Goal: Information Seeking & Learning: Check status

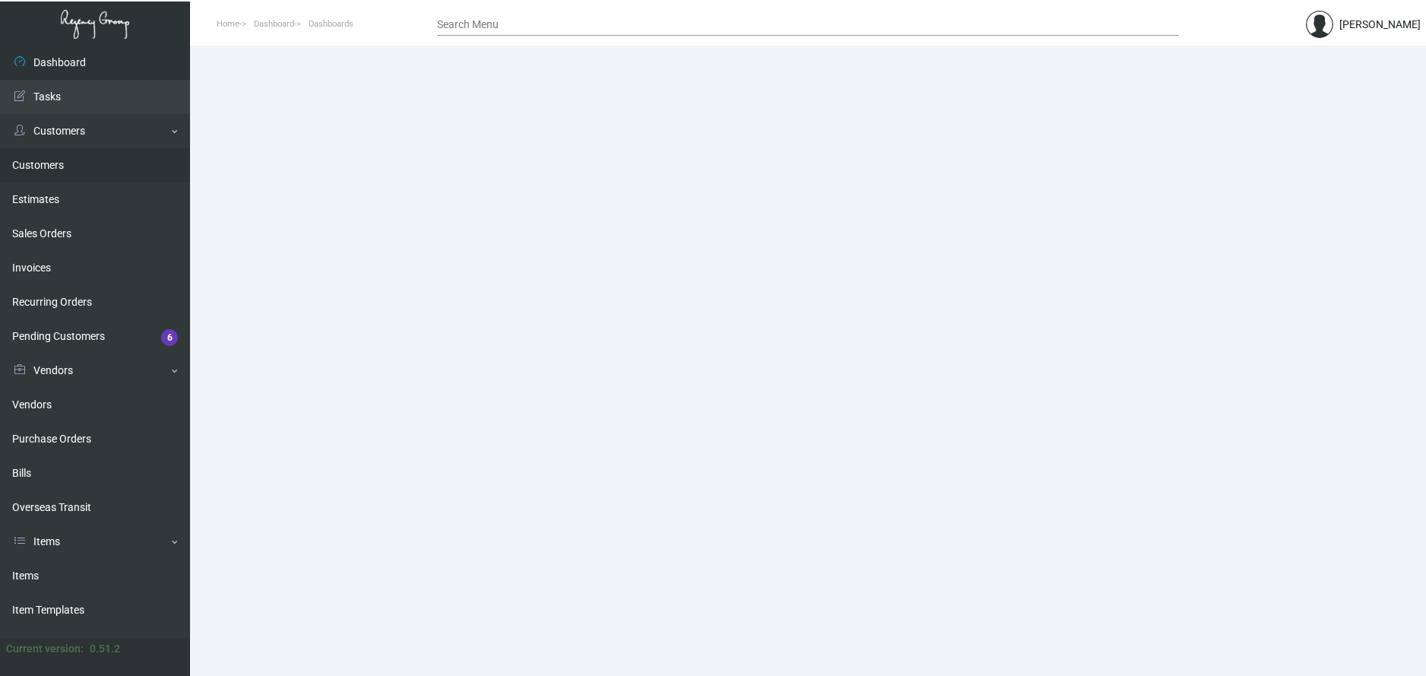
drag, startPoint x: 38, startPoint y: 167, endPoint x: 100, endPoint y: 168, distance: 62.3
click at [38, 167] on link "Customers" at bounding box center [95, 165] width 190 height 34
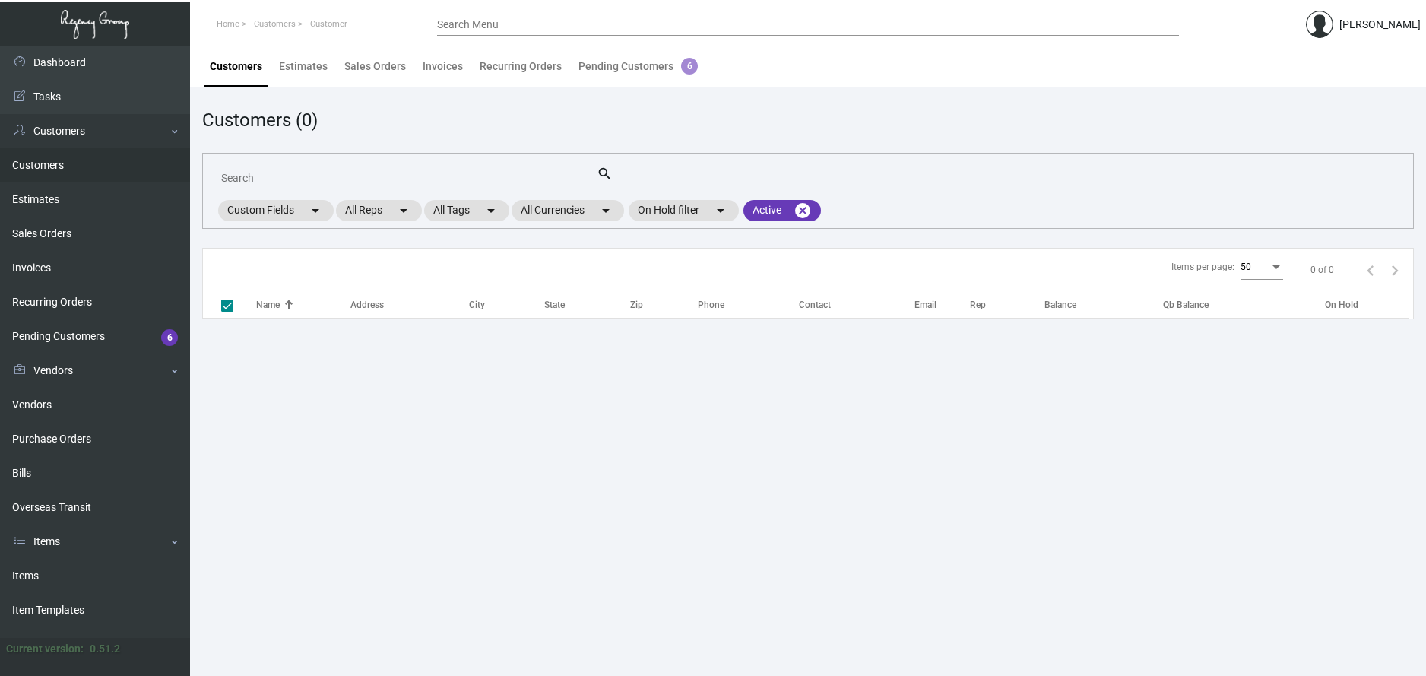
checkbox input "false"
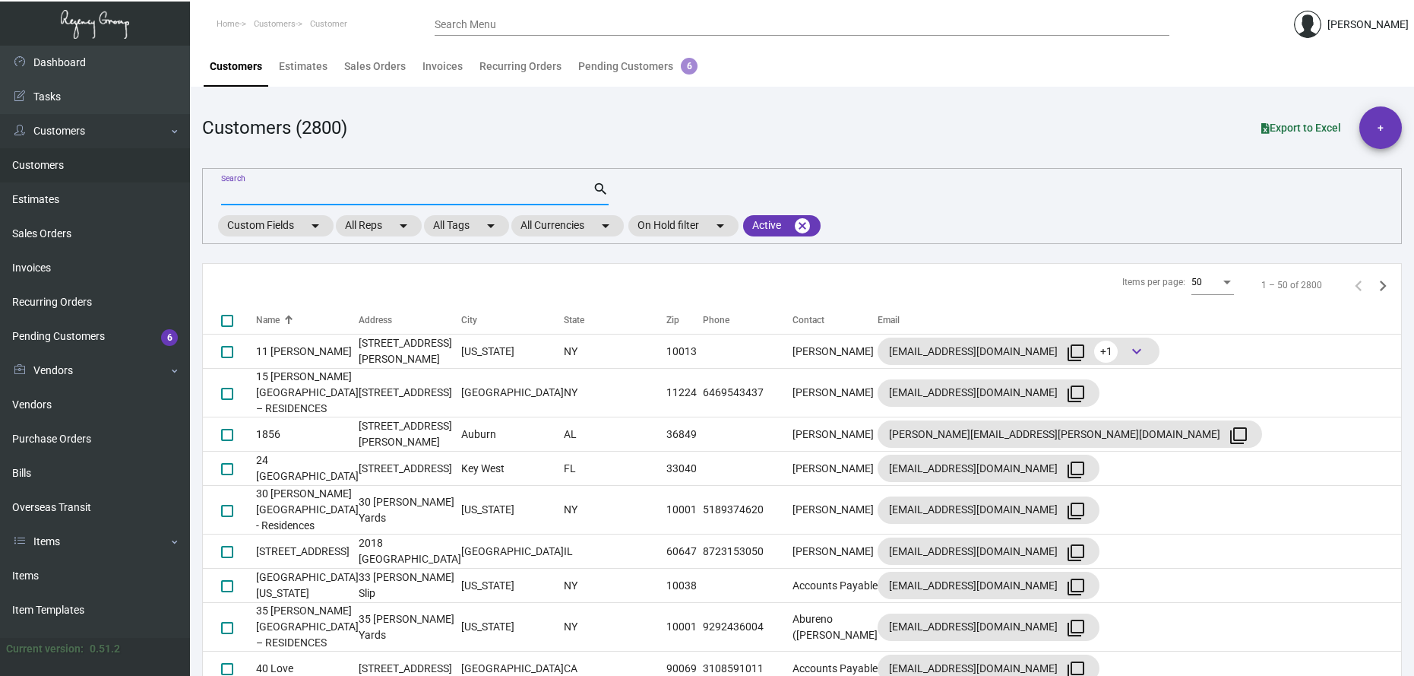
click at [240, 194] on input "Search" at bounding box center [407, 194] width 372 height 12
type input "aman"
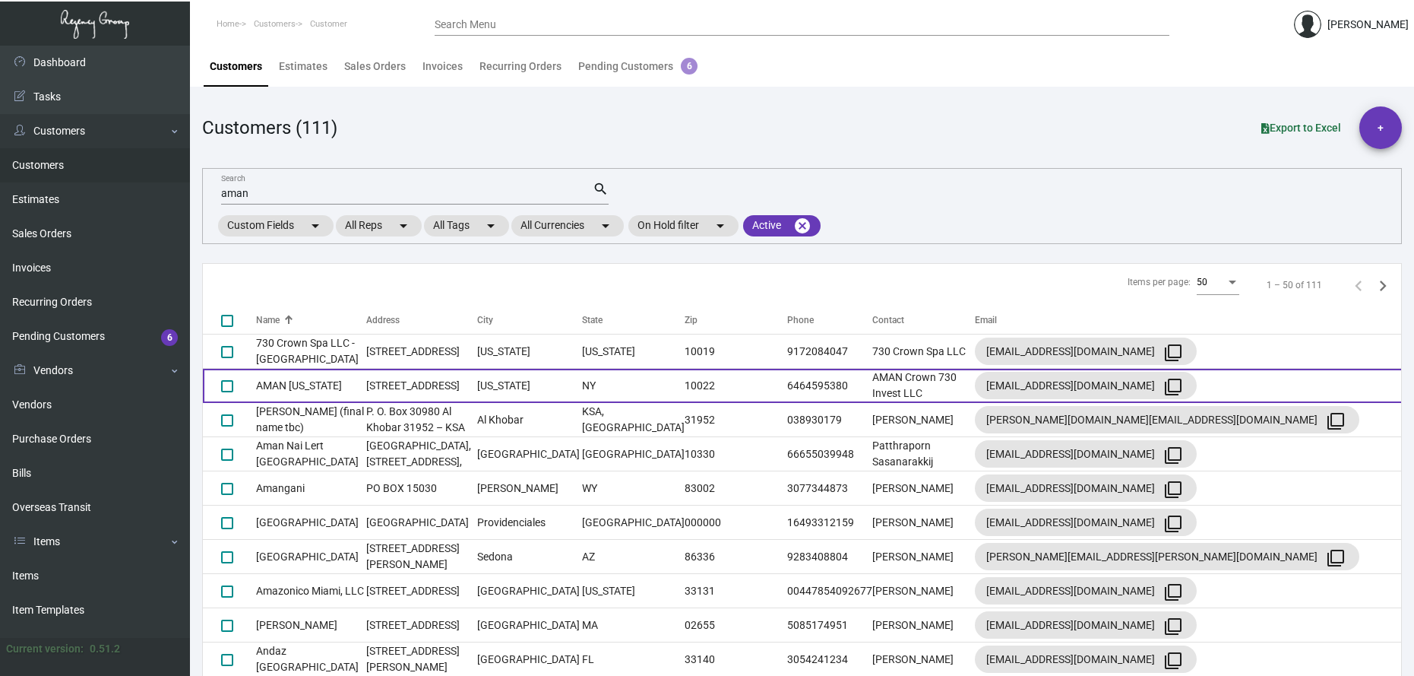
click at [369, 380] on td "[STREET_ADDRESS]" at bounding box center [421, 386] width 111 height 34
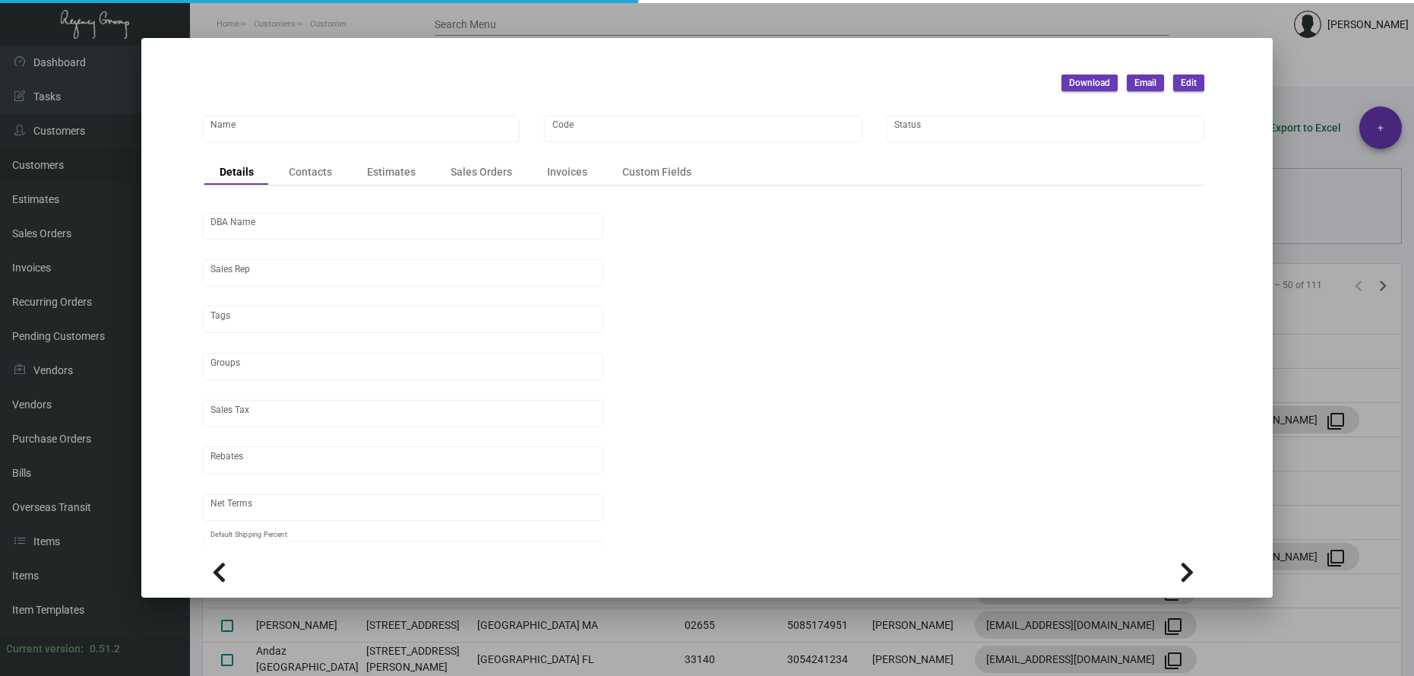
type input "AMAN [US_STATE]"
type input "ANY"
type input "[PERSON_NAME]"
type input "[GEOGRAPHIC_DATA]-[GEOGRAPHIC_DATA]"
type input "Net 30"
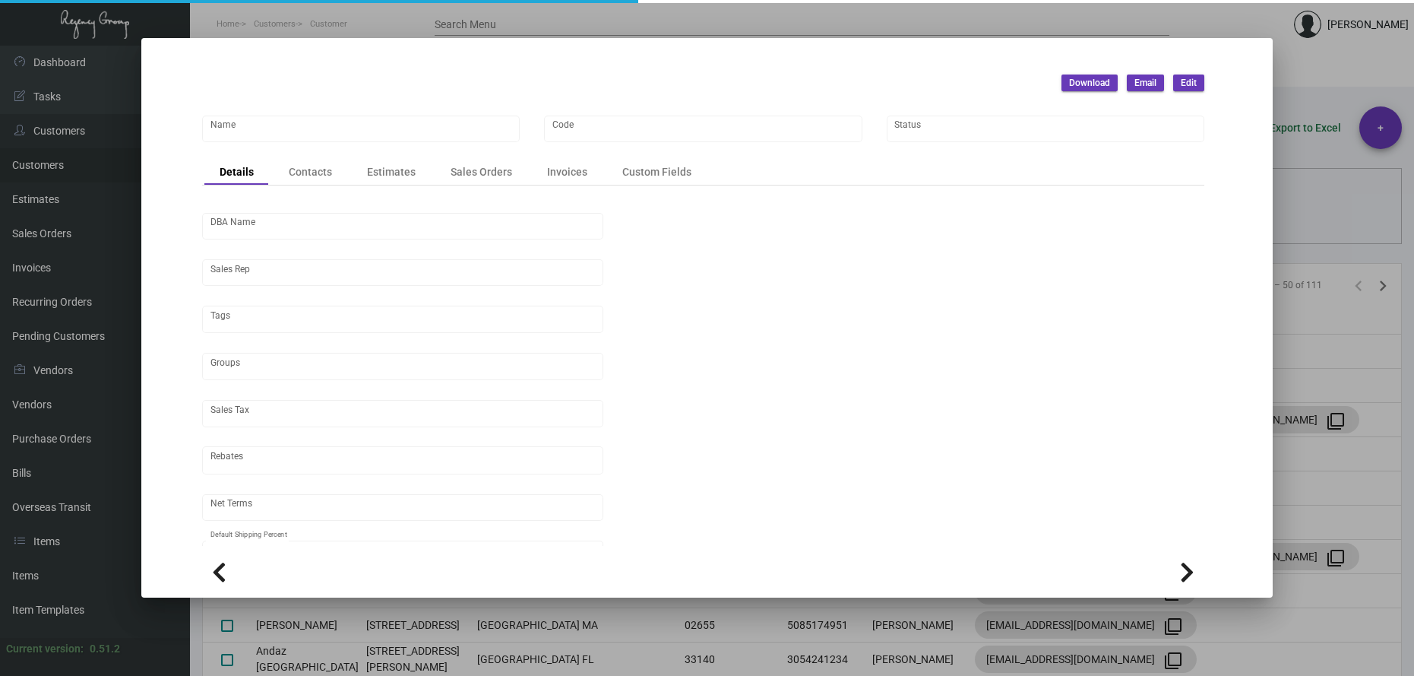
type input "United States Dollar $"
type input "$ 0.00"
checkbox input "true"
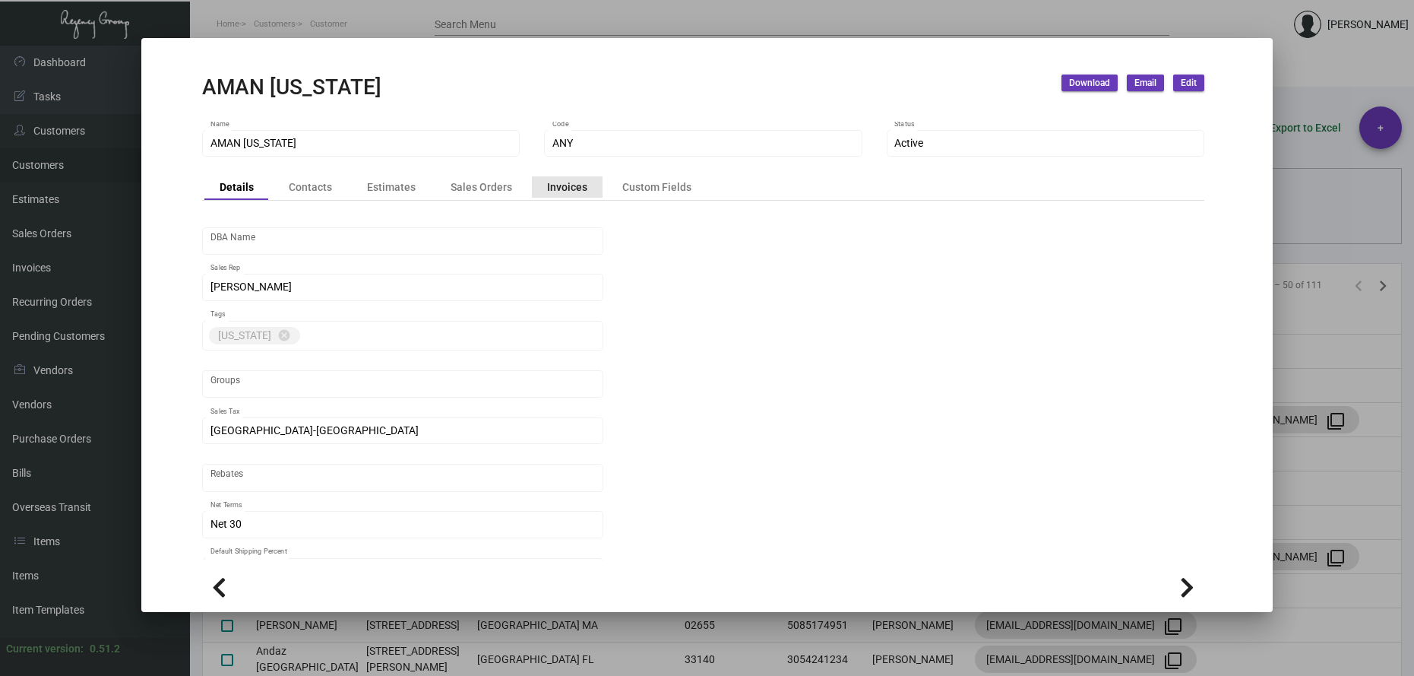
click at [571, 193] on div "Invoices" at bounding box center [567, 187] width 40 height 16
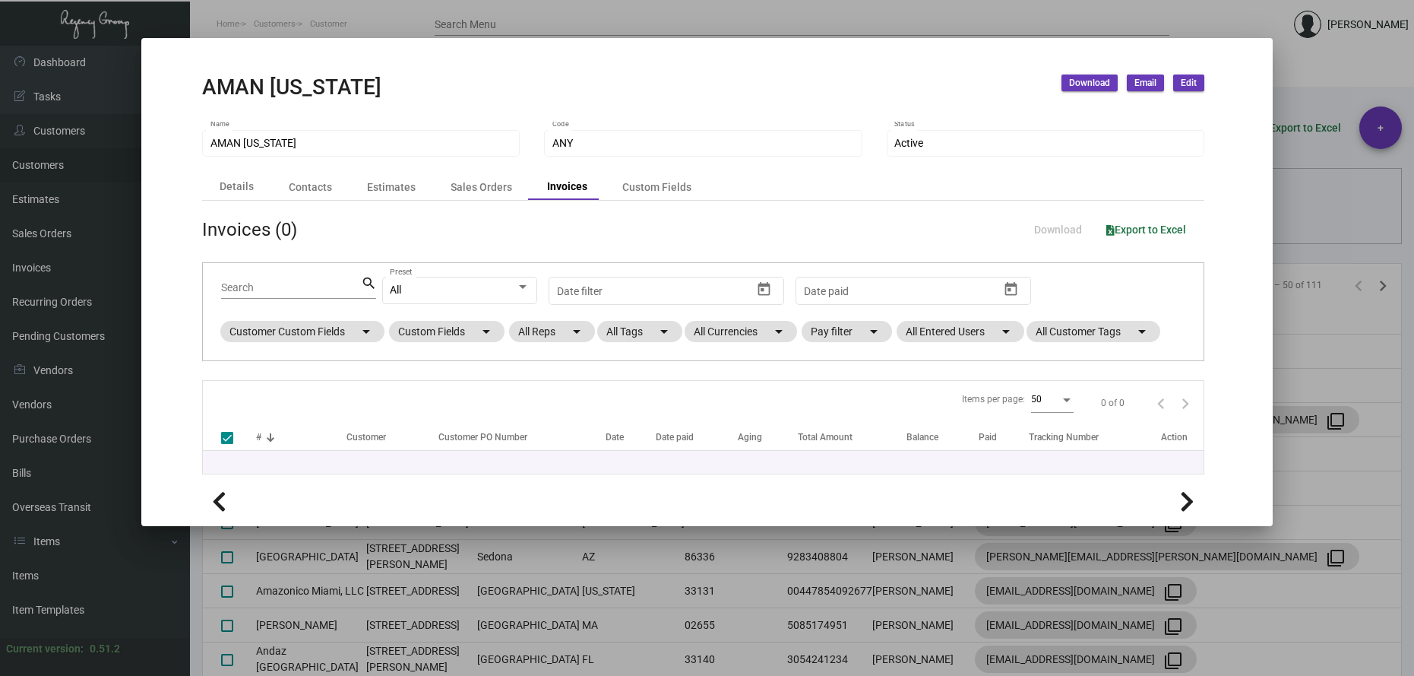
checkbox input "false"
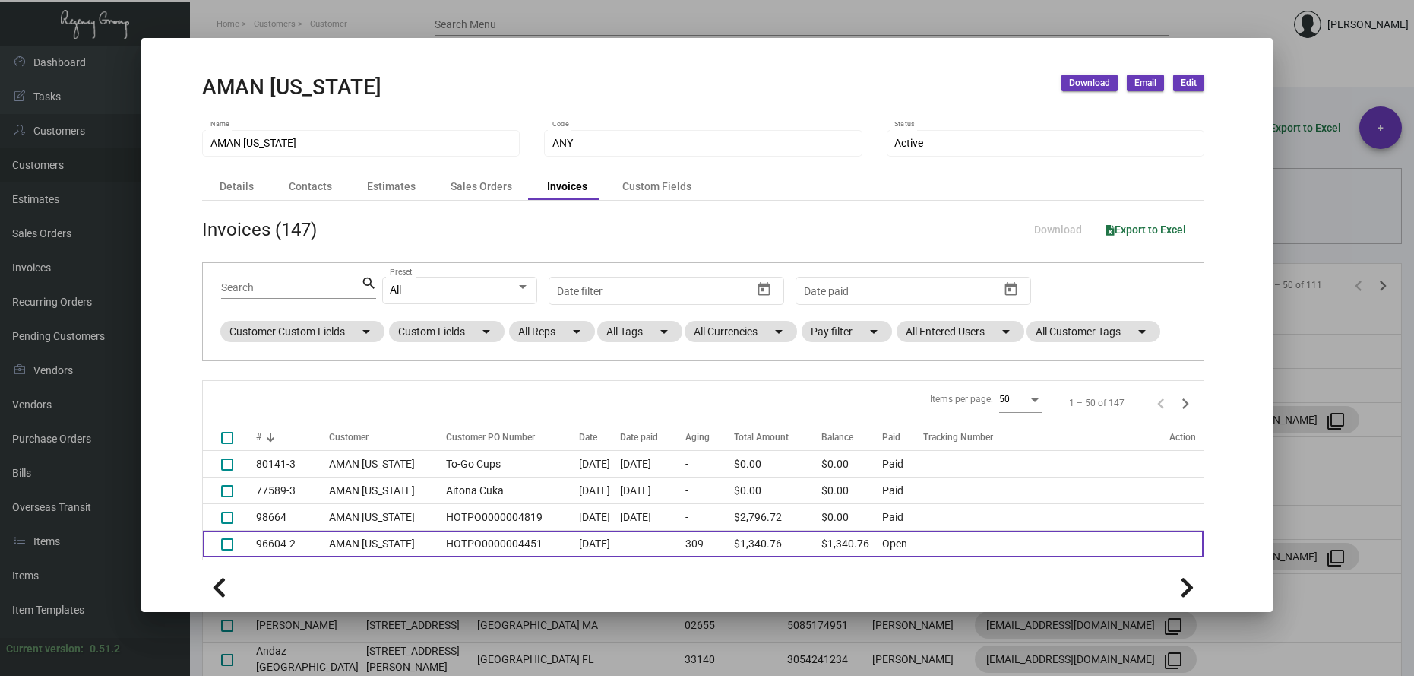
click at [359, 542] on td "AMAN [US_STATE]" at bounding box center [383, 543] width 109 height 27
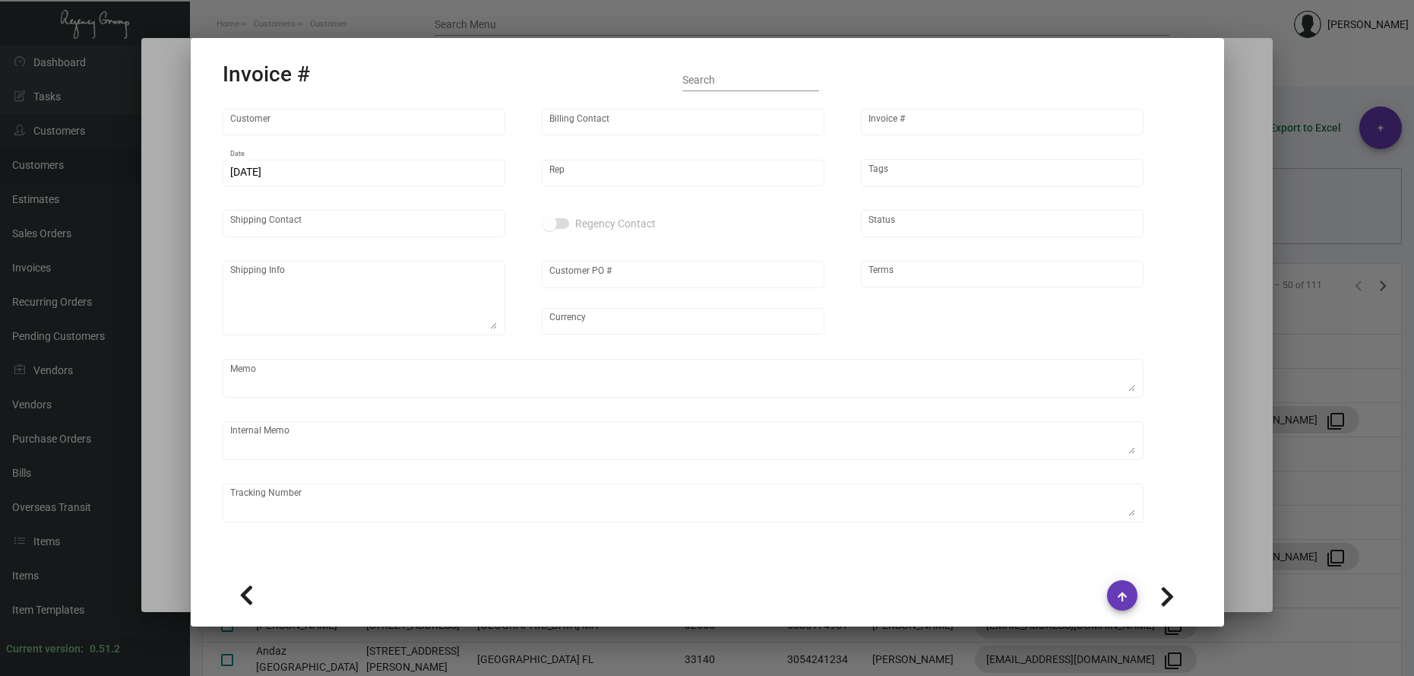
type input "AMAN [US_STATE]"
type input "AMAN Crown 730 Invest LLC"
type input "96604-2"
type input "[DATE]"
type input "[PERSON_NAME]"
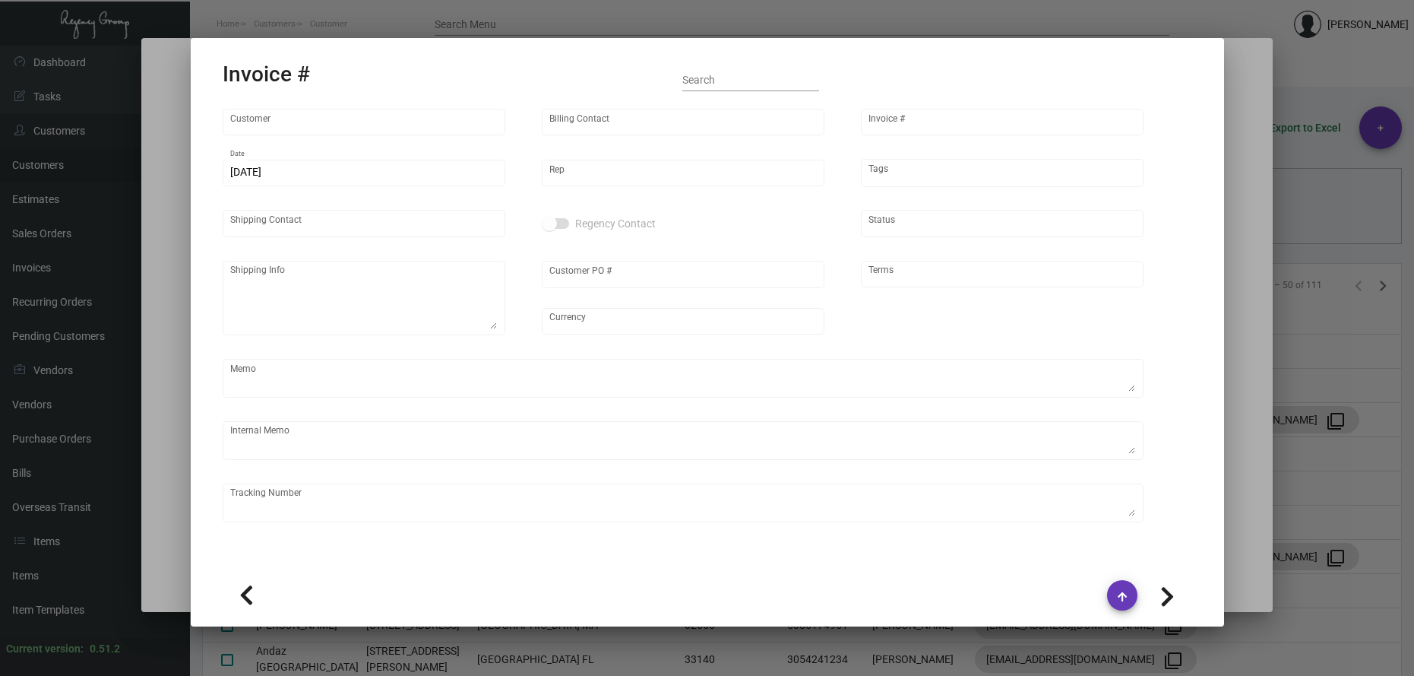
type input "[PERSON_NAME]"
type textarea "AMAN [US_STATE] - [PERSON_NAME] [STREET_ADDRESS][US_STATE]"
type input "HOTPO0000004451"
type input "United States Dollar $"
type input "Net 30"
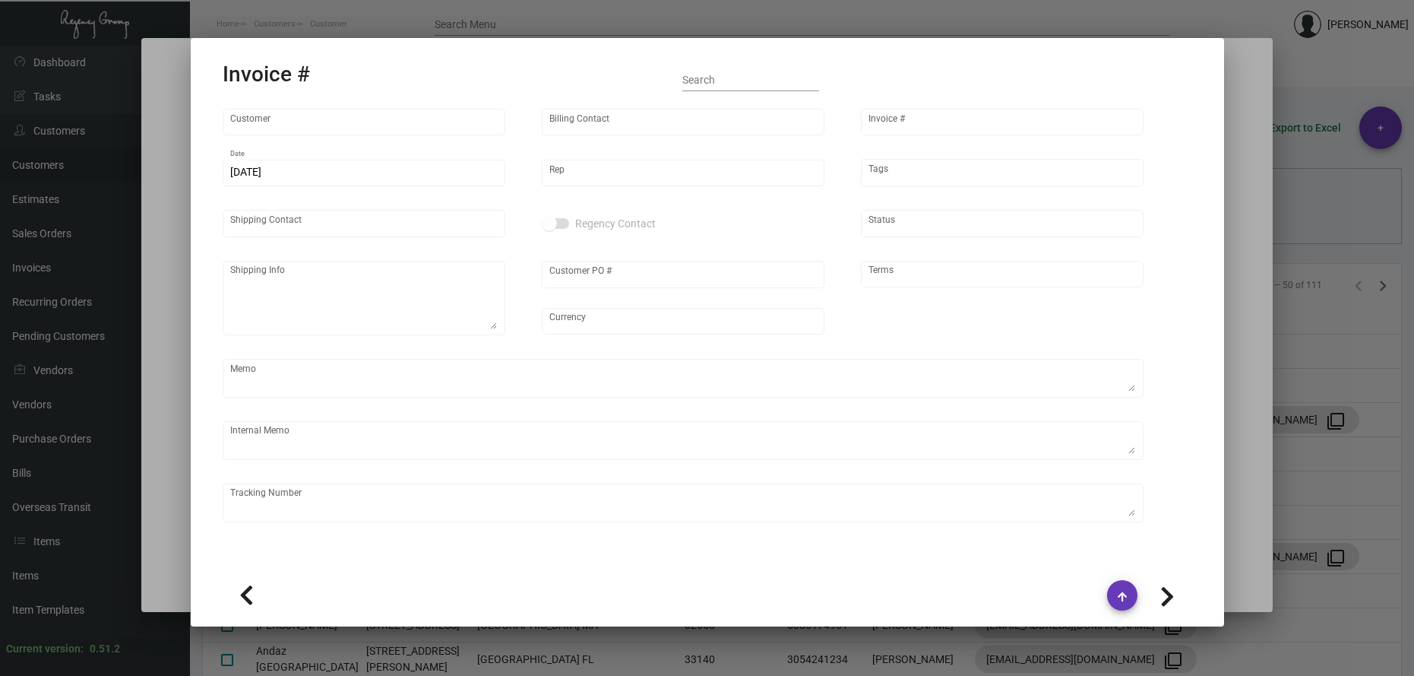
type textarea "[DATE]. [PERSON_NAME]. [GEOGRAPHIC_DATA]. Delivery 11/13 - 1k jewerly pouch rep…"
type input "$ 61.47"
type input "[DATE]"
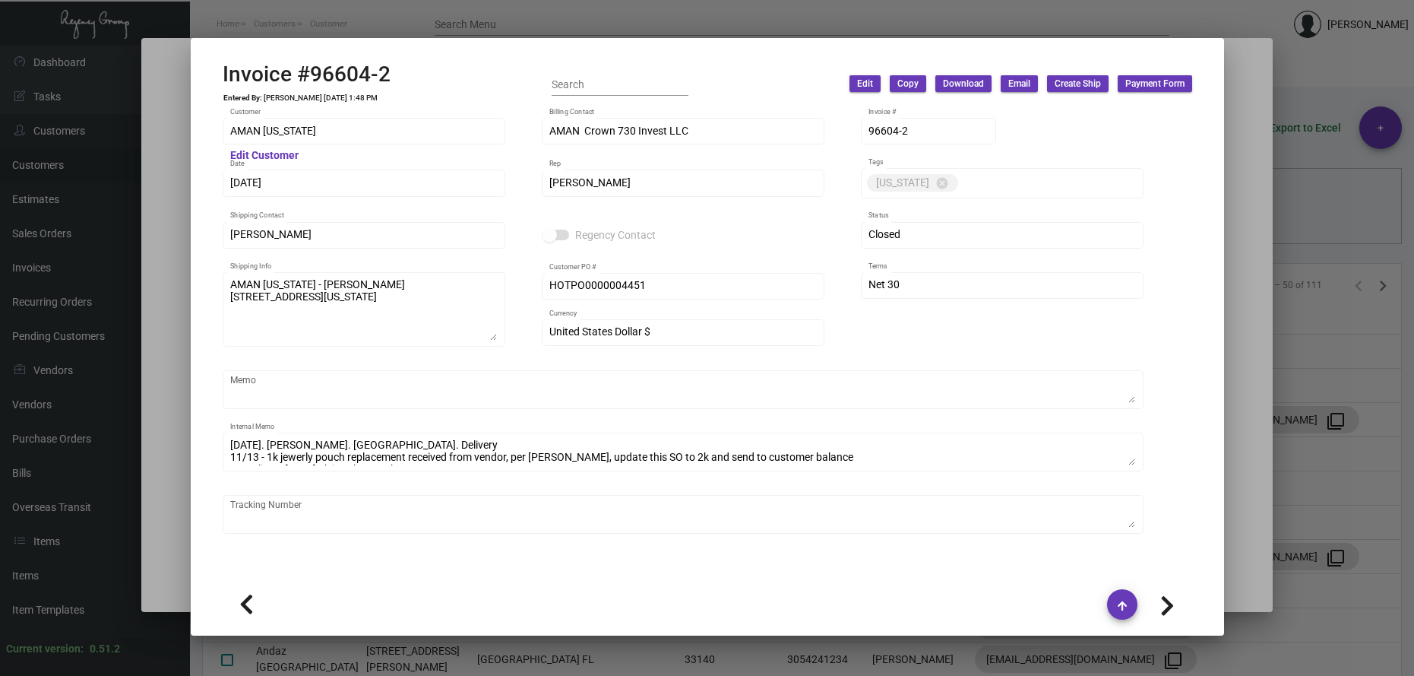
click at [293, 3] on div at bounding box center [707, 338] width 1414 height 676
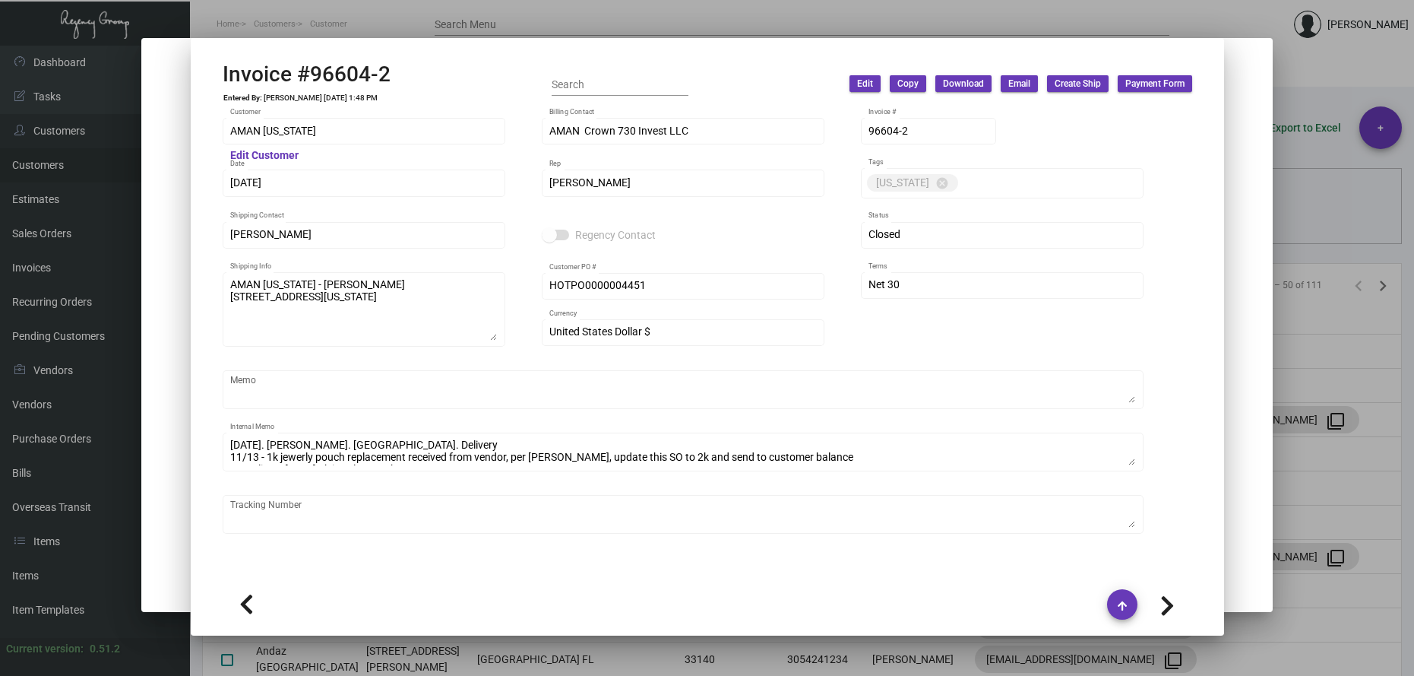
click at [292, 16] on div at bounding box center [707, 338] width 1414 height 676
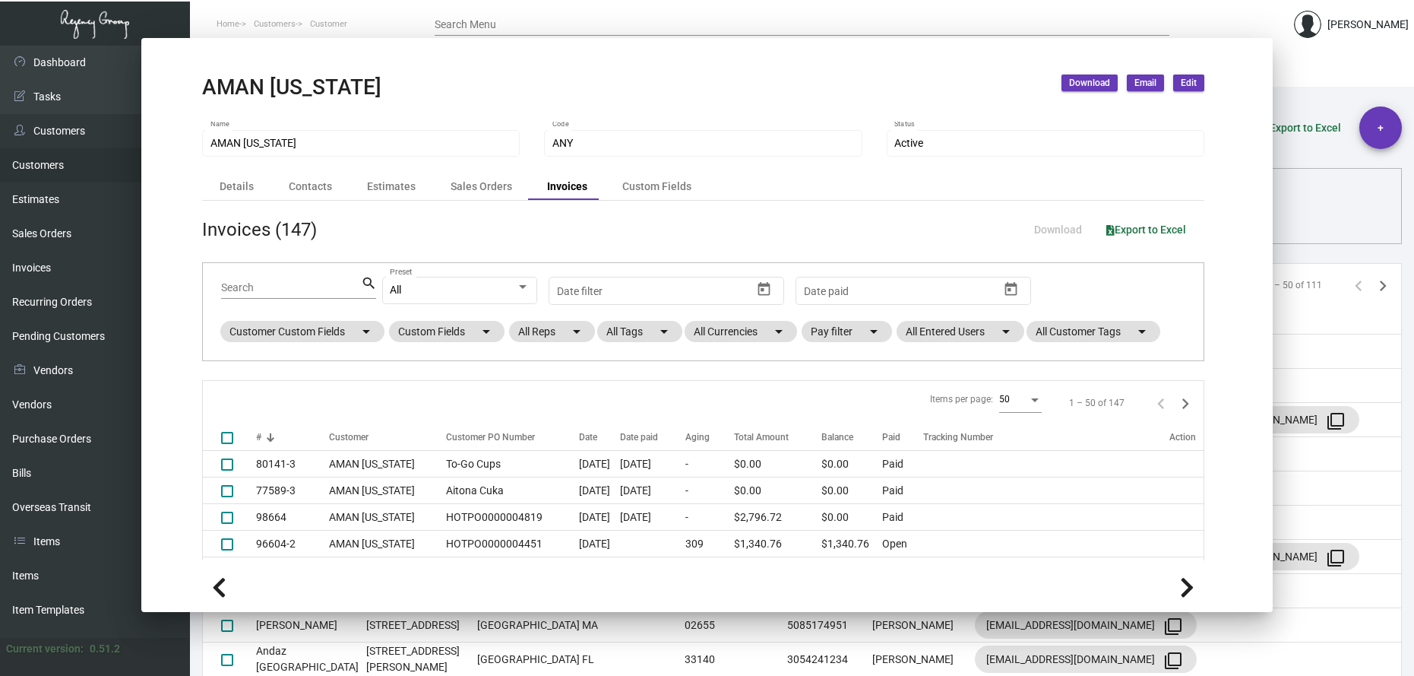
click at [291, 17] on ol "Home Customers Customer" at bounding box center [312, 24] width 245 height 39
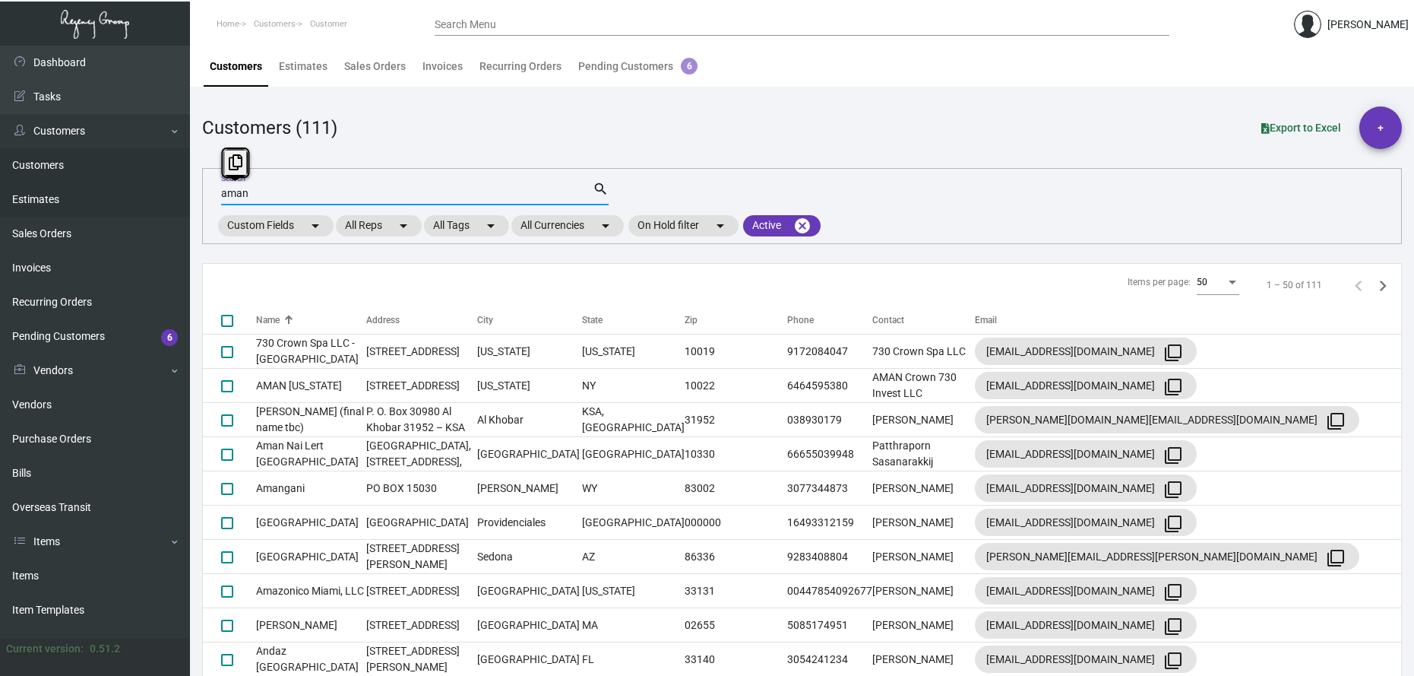
drag, startPoint x: 291, startPoint y: 17, endPoint x: 171, endPoint y: 186, distance: 207.7
click at [173, 187] on div "Dashboard Dashboard Tasks Customers Customers Estimates Sales Orders Invoices R…" at bounding box center [707, 371] width 1414 height 650
type input "[PERSON_NAME]"
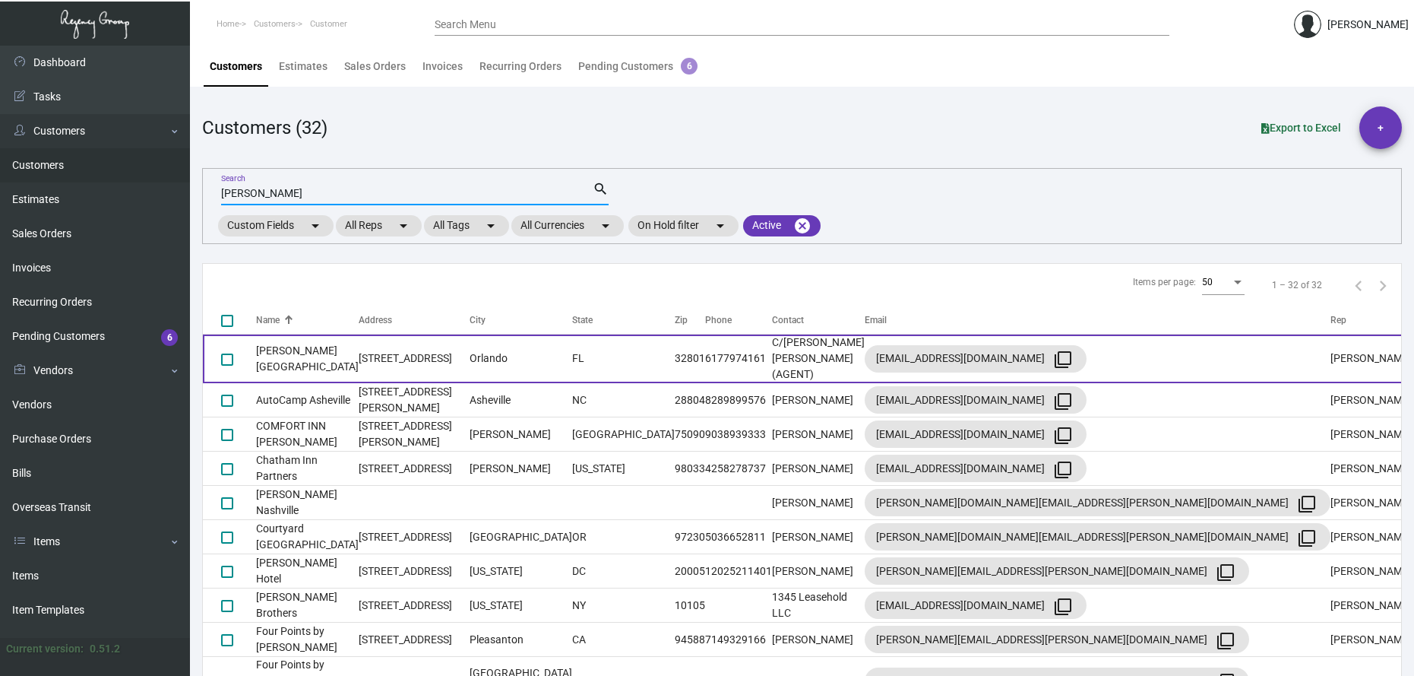
click at [312, 350] on td "[PERSON_NAME][GEOGRAPHIC_DATA]" at bounding box center [307, 358] width 103 height 49
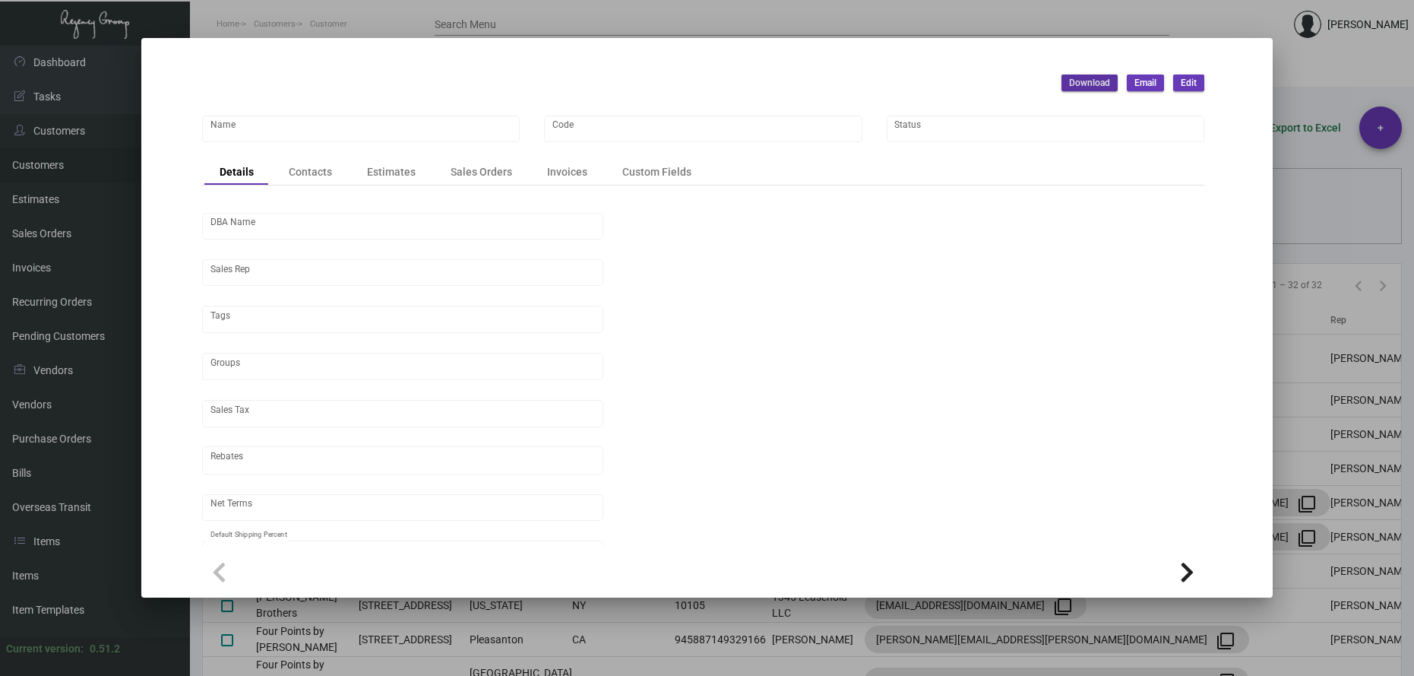
type input "[PERSON_NAME][GEOGRAPHIC_DATA]"
type input "AAH24"
type input "[PERSON_NAME]"
type input "Out of State"
type input "COD"
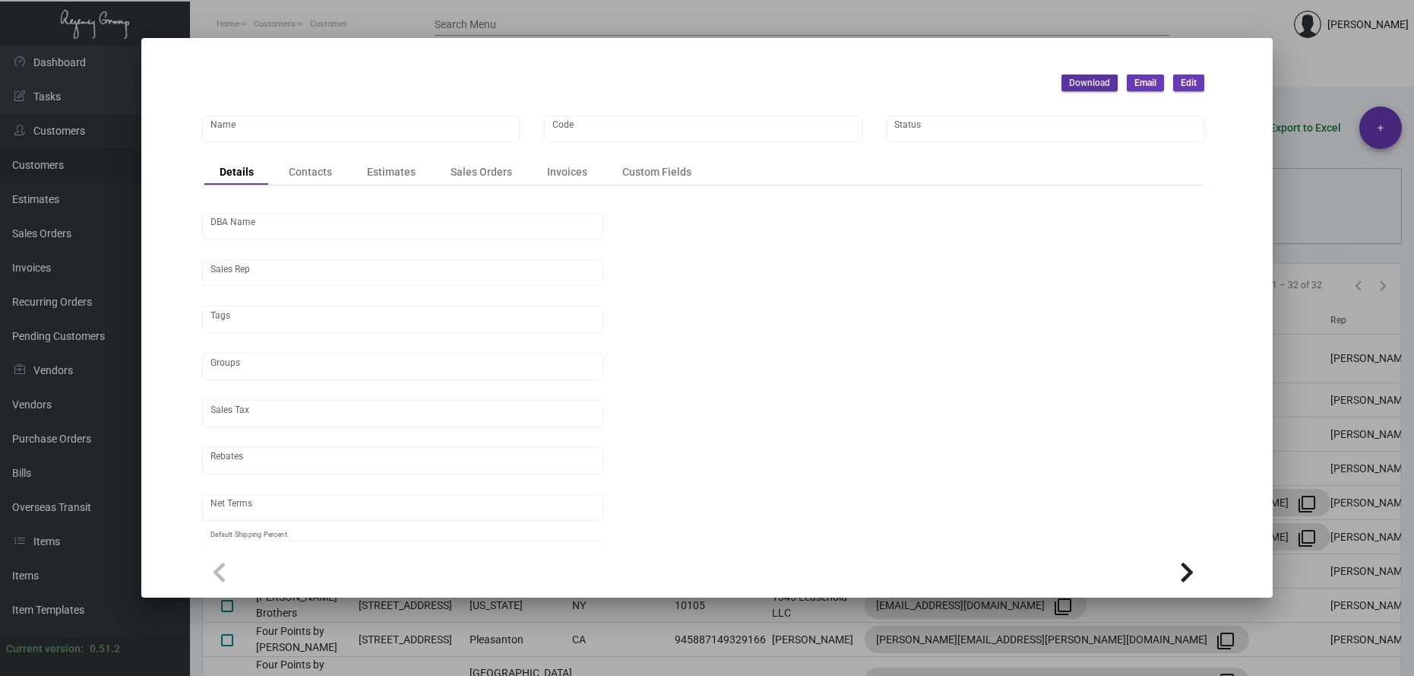
type input "United States Dollar $"
type input "$ 0.00"
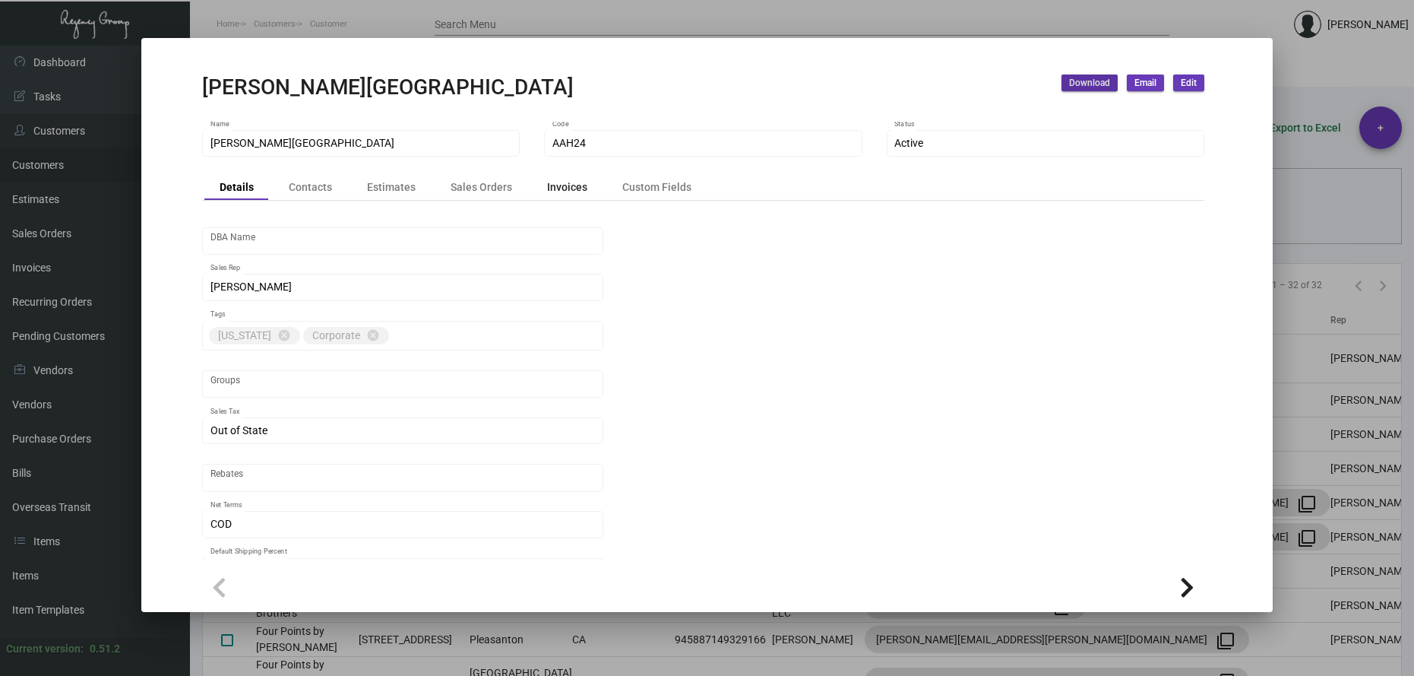
drag, startPoint x: 571, startPoint y: 192, endPoint x: 575, endPoint y: 204, distance: 12.7
click at [571, 192] on div "Invoices" at bounding box center [567, 187] width 40 height 16
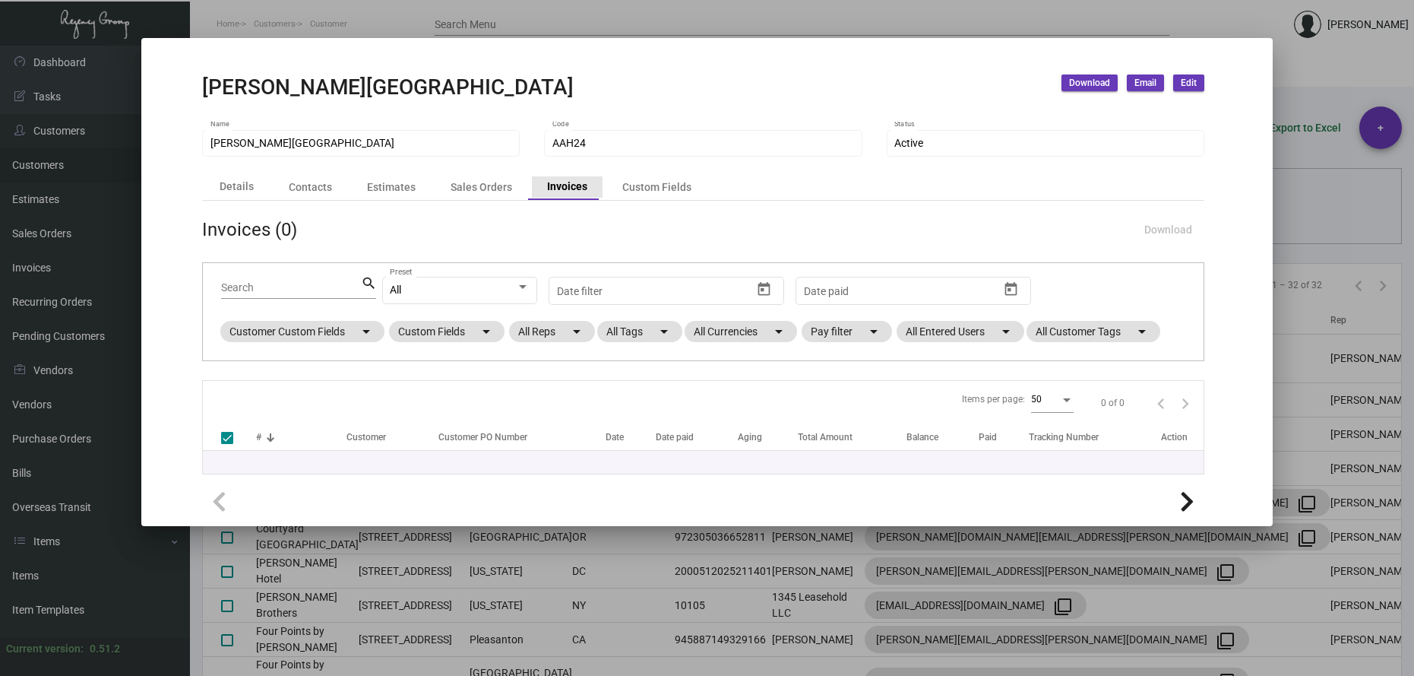
checkbox input "false"
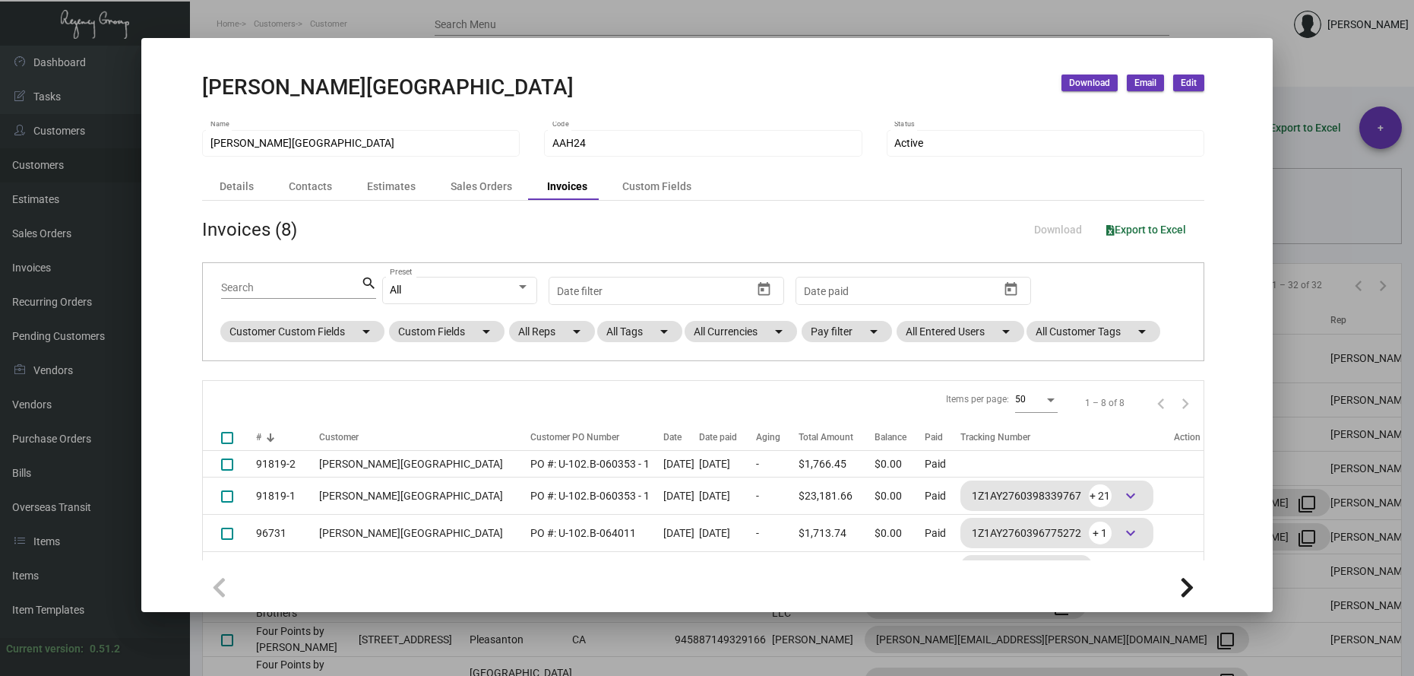
drag, startPoint x: 1138, startPoint y: 220, endPoint x: 1101, endPoint y: 233, distance: 38.7
click at [1138, 220] on button "Export to Excel" at bounding box center [1146, 229] width 104 height 27
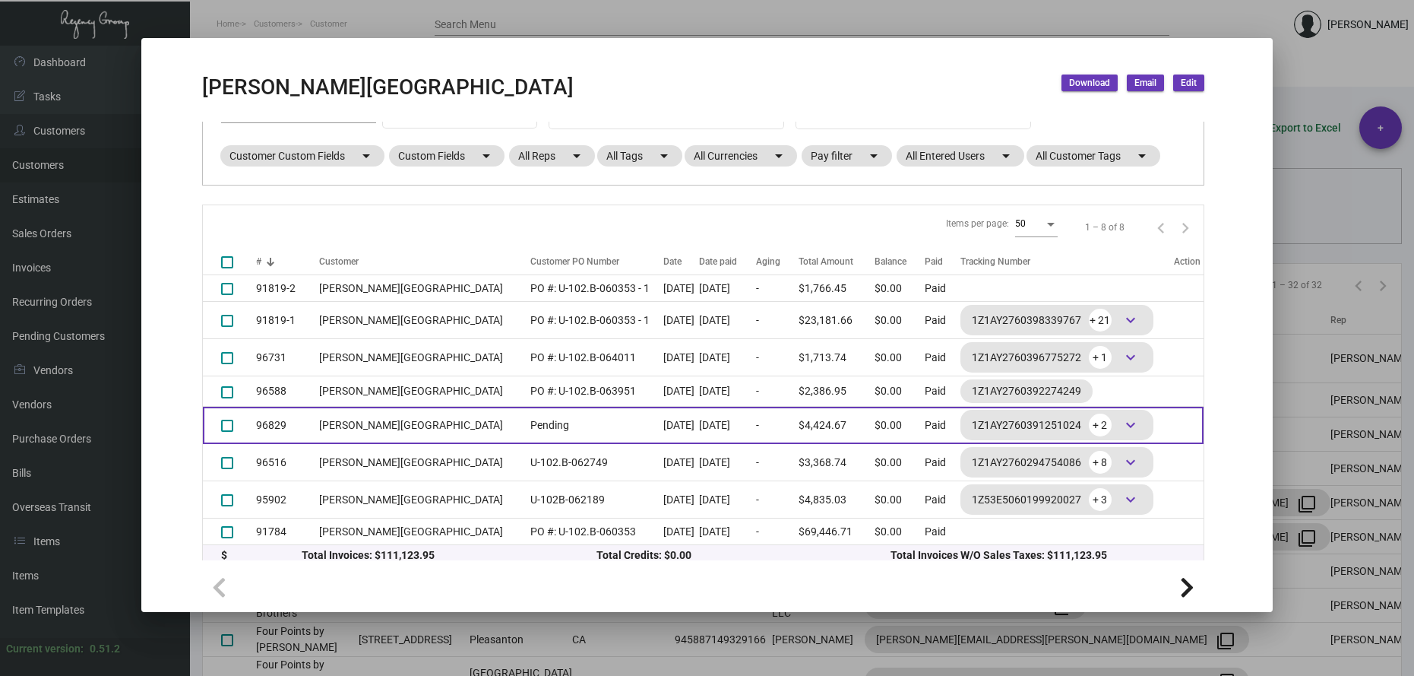
scroll to position [184, 0]
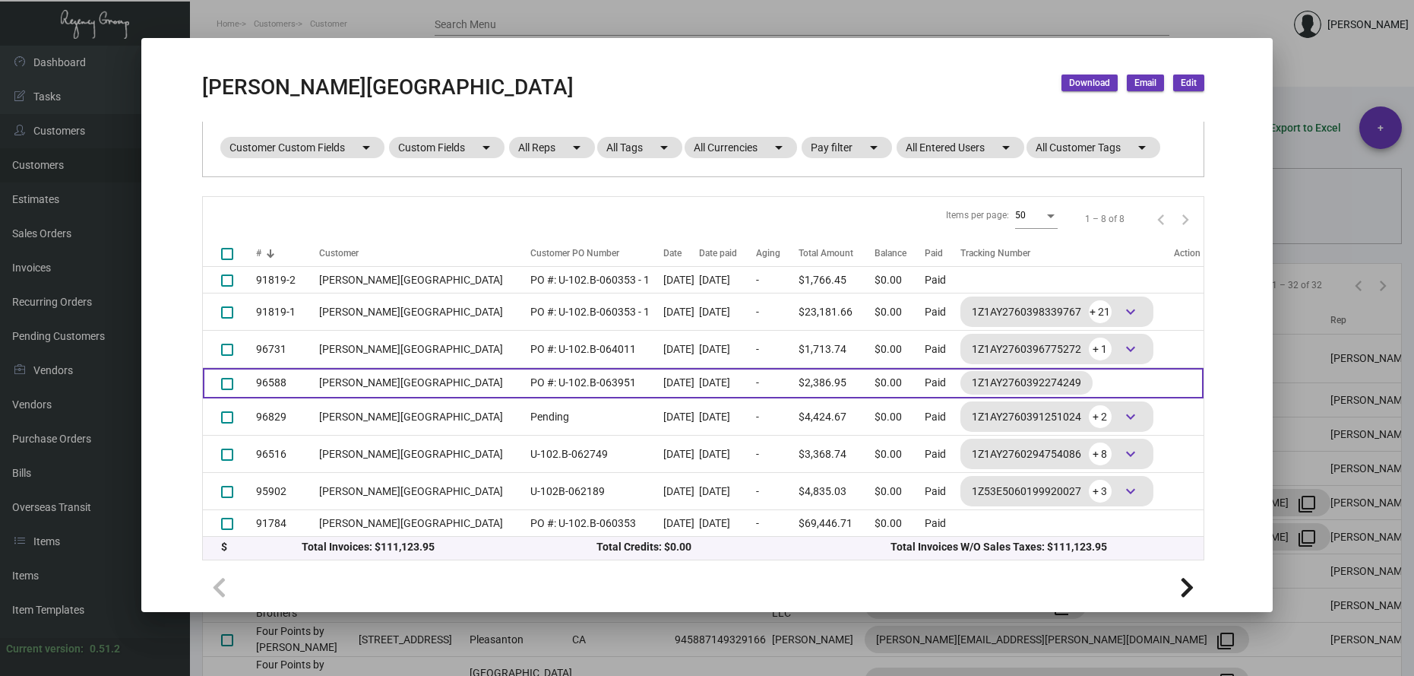
click at [523, 385] on td "PO #: U-102.B-063951" at bounding box center [593, 383] width 141 height 30
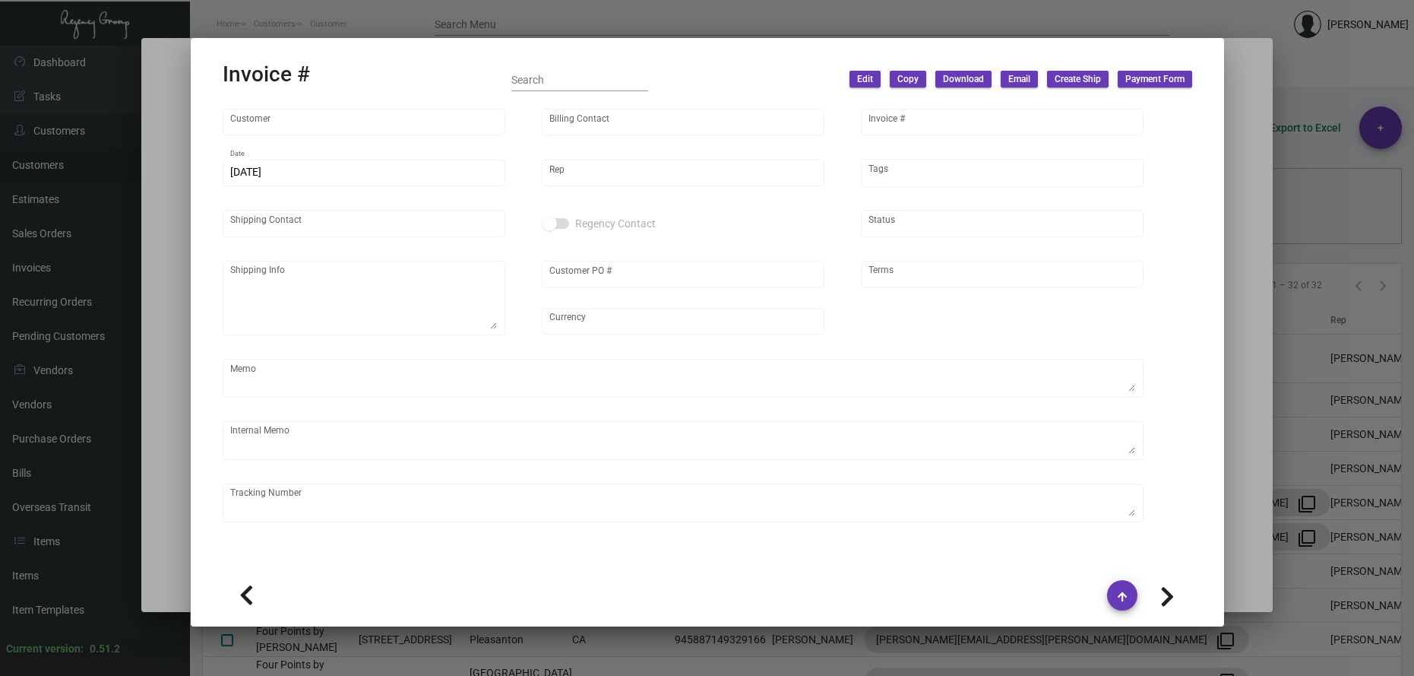
type input "[PERSON_NAME][GEOGRAPHIC_DATA]"
type input "C/[PERSON_NAME] [PERSON_NAME] (AGENT)"
type input "96588"
type input "[DATE]"
type input "[PERSON_NAME]"
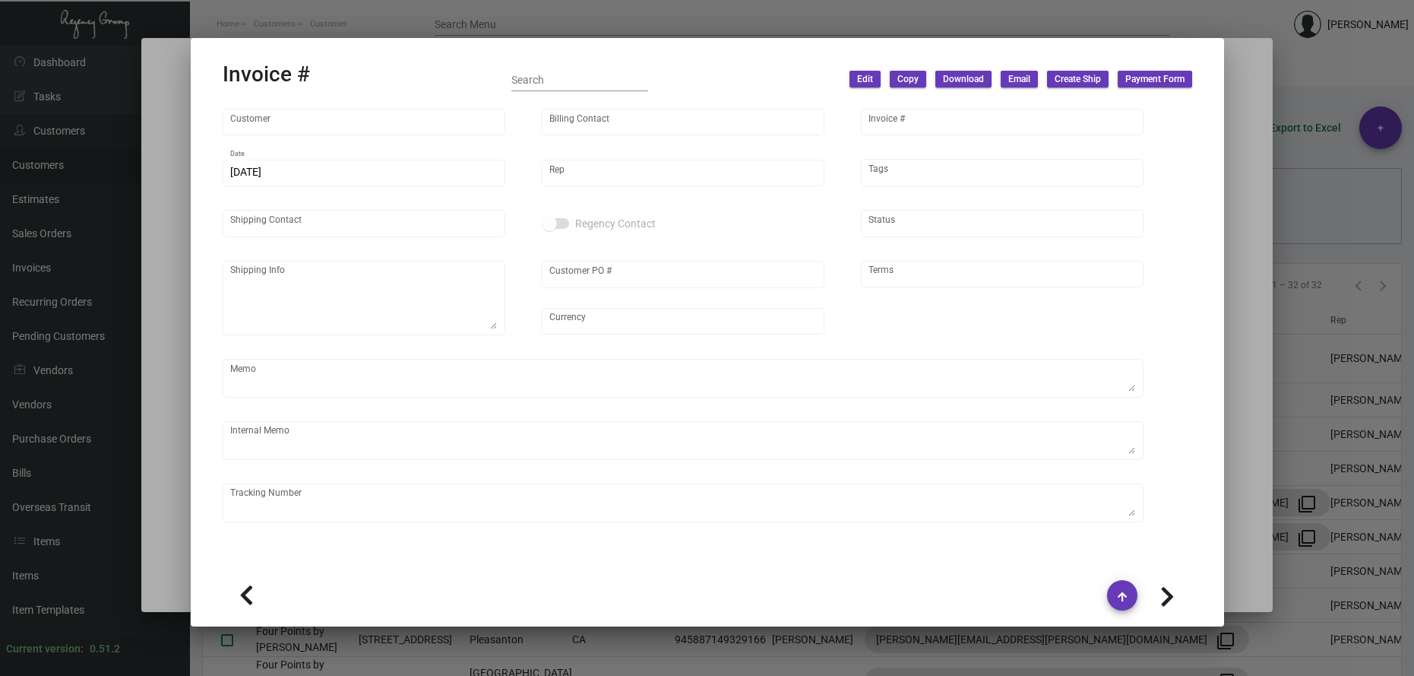
type input "[PERSON_NAME]"
type textarea "[PERSON_NAME][GEOGRAPHIC_DATA] - [PERSON_NAME] [STREET_ADDRESS]"
type input "PO #: U-102.B-063951"
type input "United States Dollar $"
type input "COD"
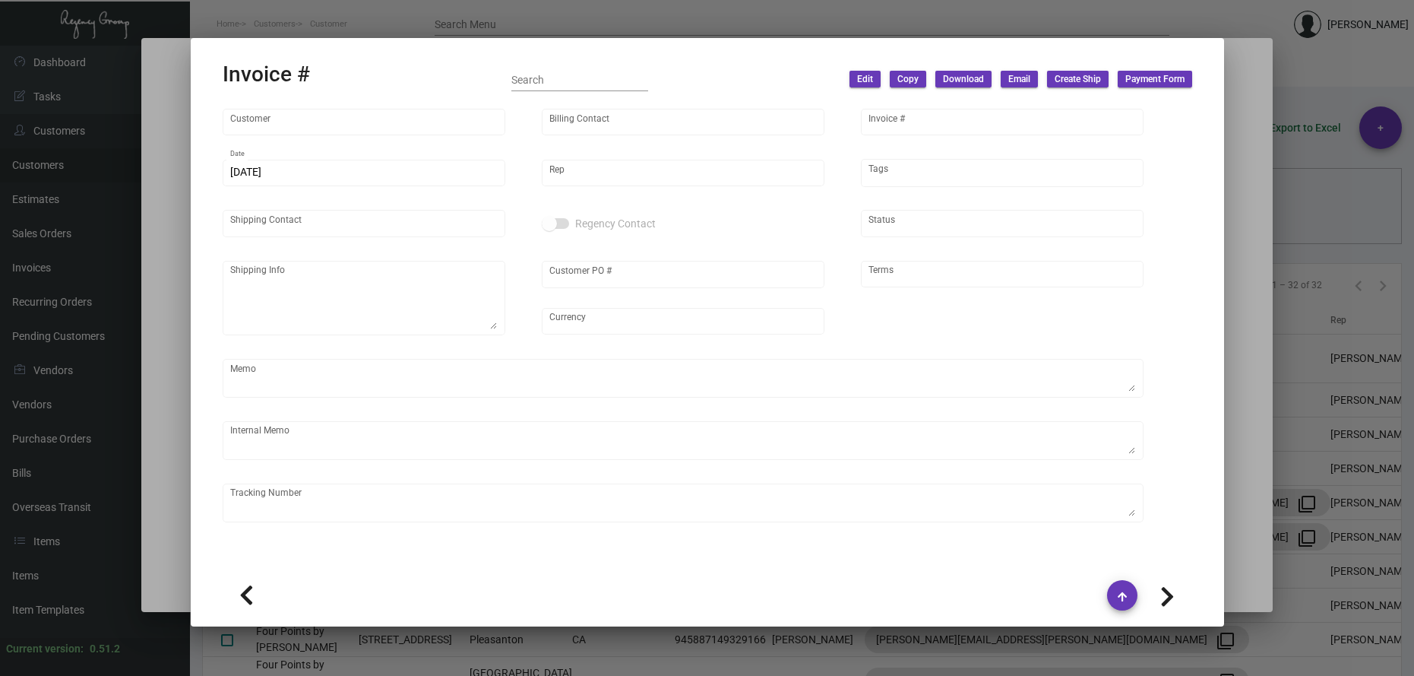
type textarea "[DATE] - ACH down-payment rec'd $2,315.00 Business Card Rouser - Label provided…"
type input "$ 71.95"
type input "[DATE]"
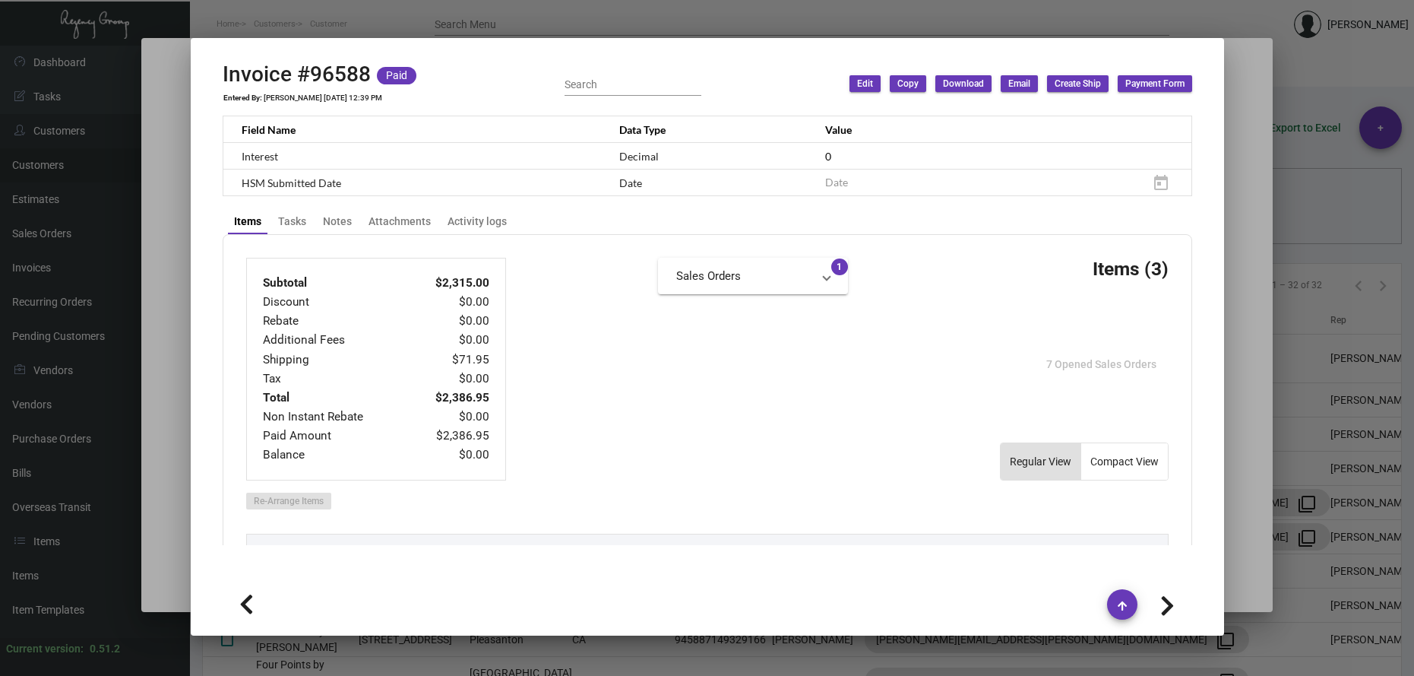
scroll to position [684, 0]
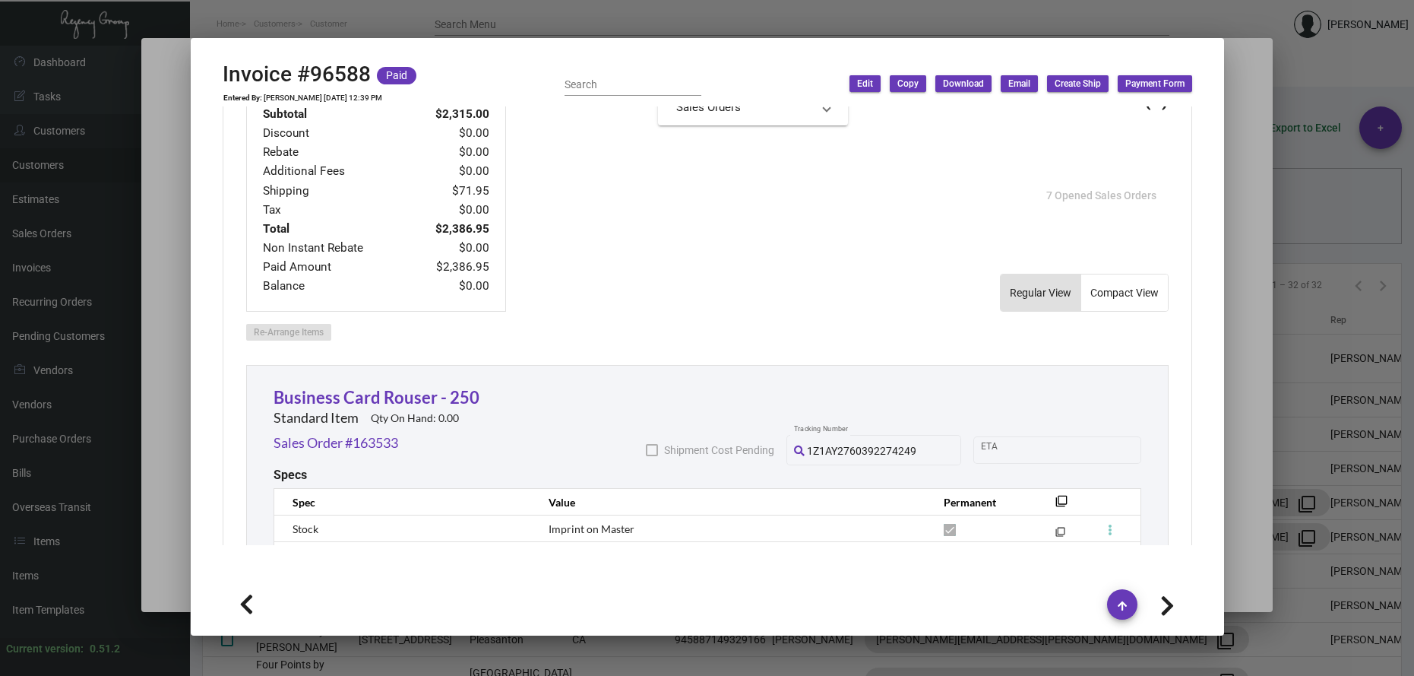
click at [588, 22] on div at bounding box center [707, 338] width 1414 height 676
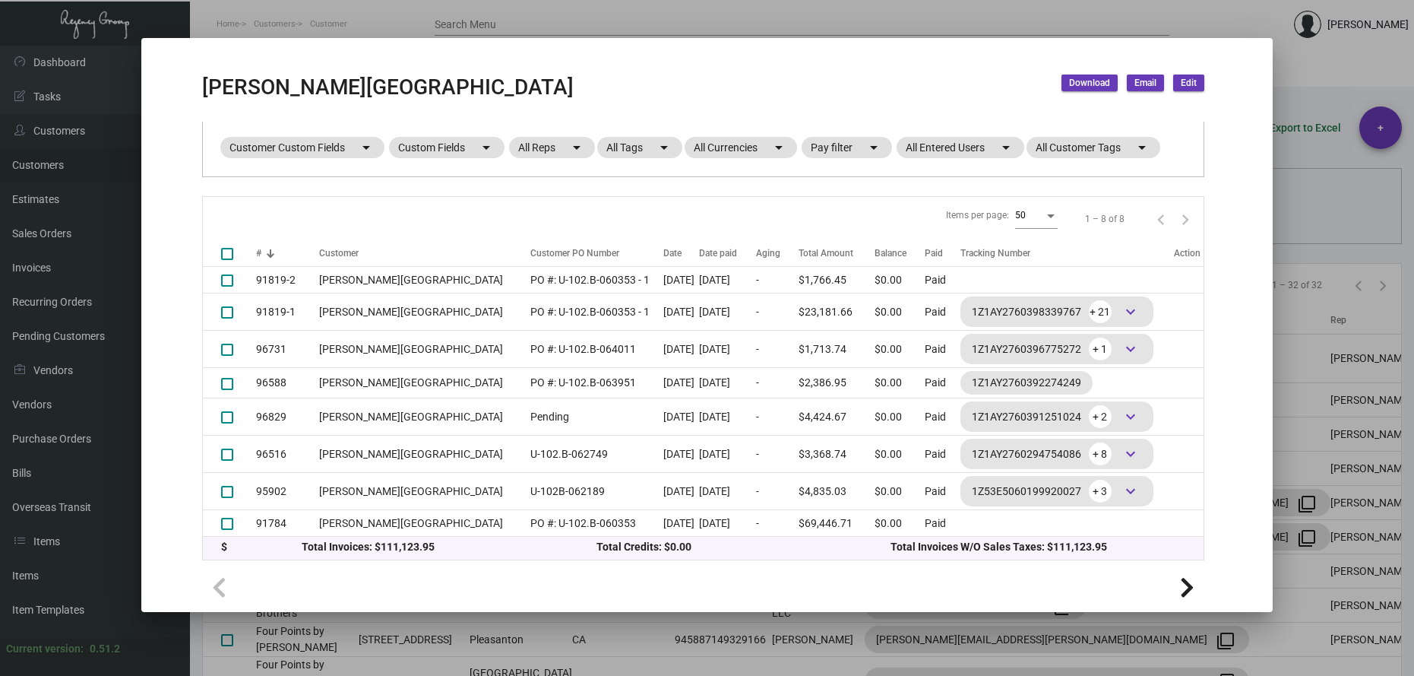
click at [1197, 181] on app-invoices-list "Invoices (8) Download Export to Excel Search search All Preset Start date – Dat…" at bounding box center [703, 296] width 1002 height 529
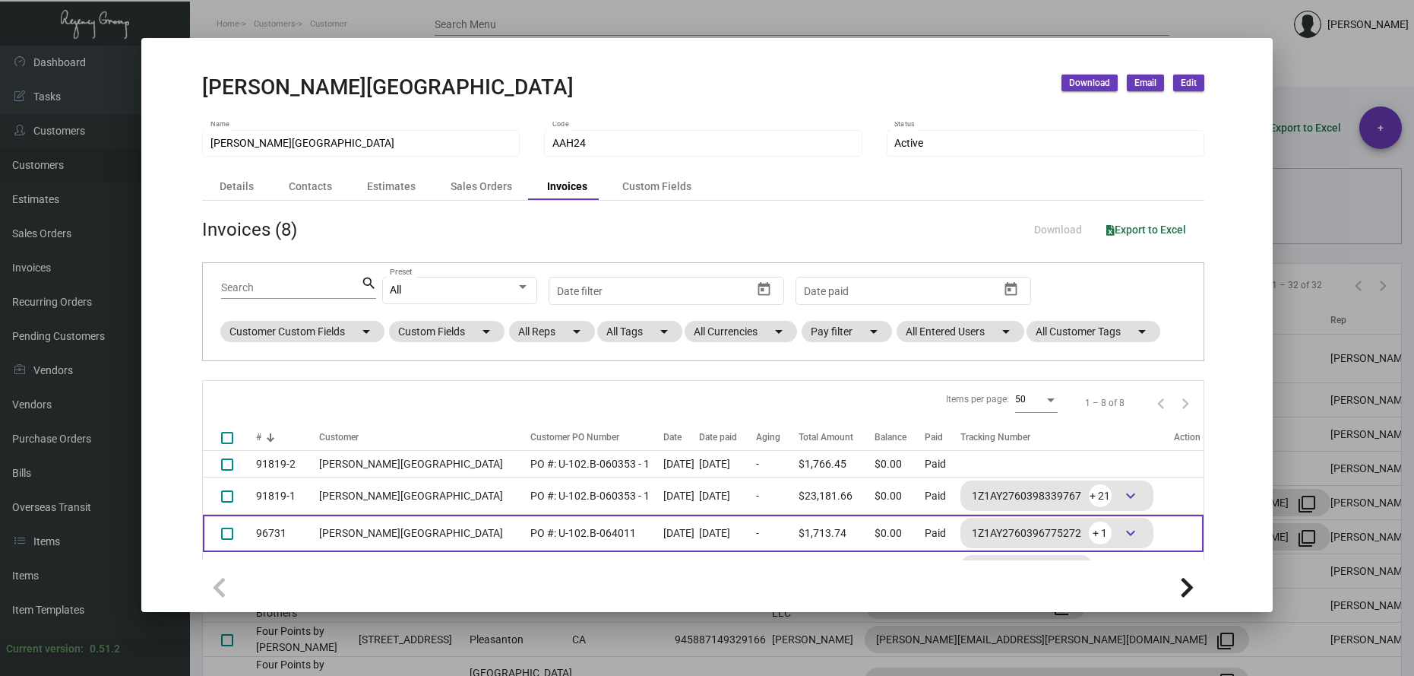
scroll to position [184, 0]
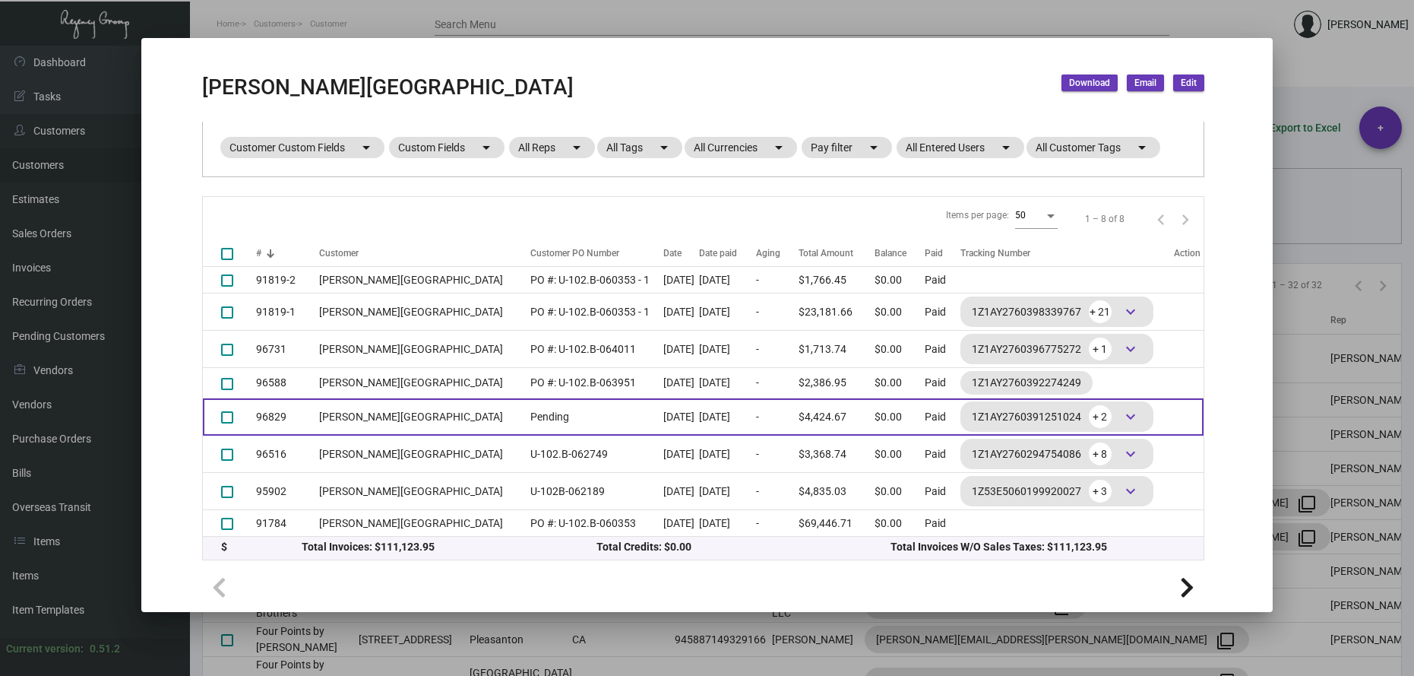
click at [369, 419] on td "[PERSON_NAME][GEOGRAPHIC_DATA]" at bounding box center [421, 416] width 204 height 37
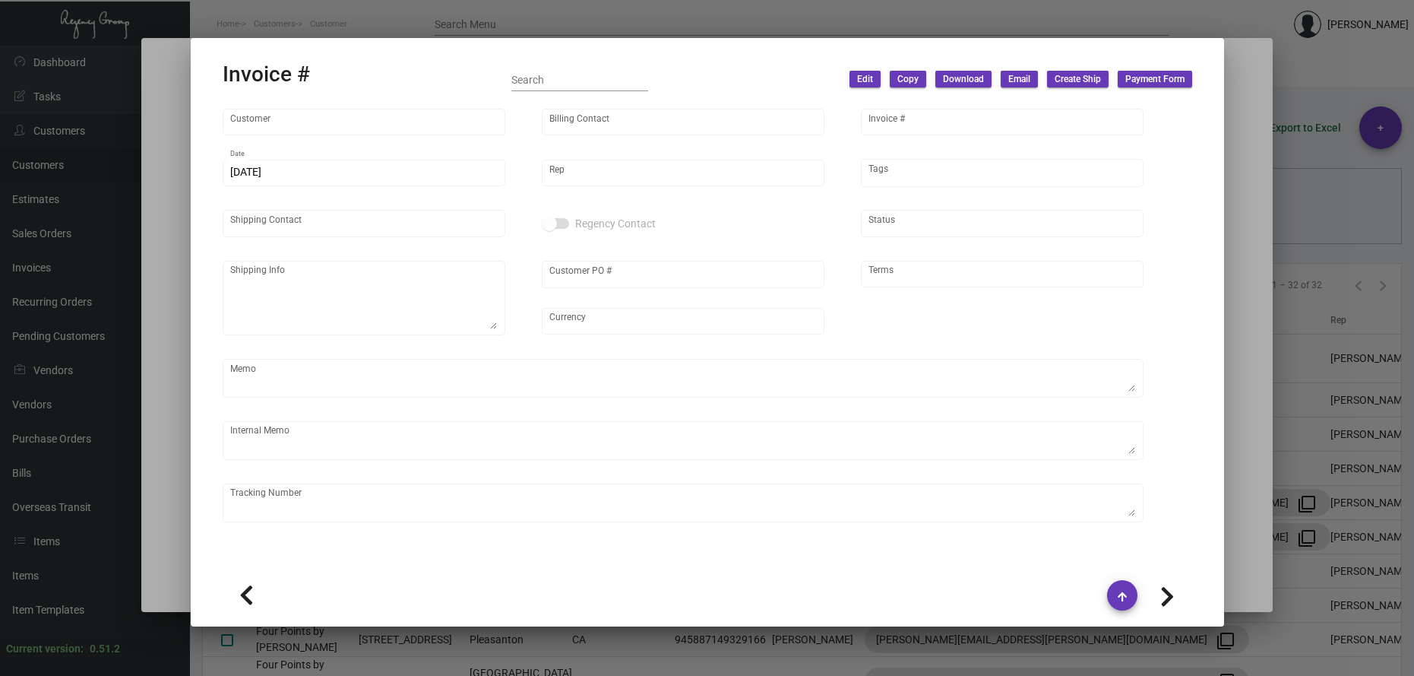
type input "[PERSON_NAME][GEOGRAPHIC_DATA]"
type input "C/[PERSON_NAME] [PERSON_NAME] (AGENT)"
type input "96829"
type input "[DATE]"
type input "[PERSON_NAME]"
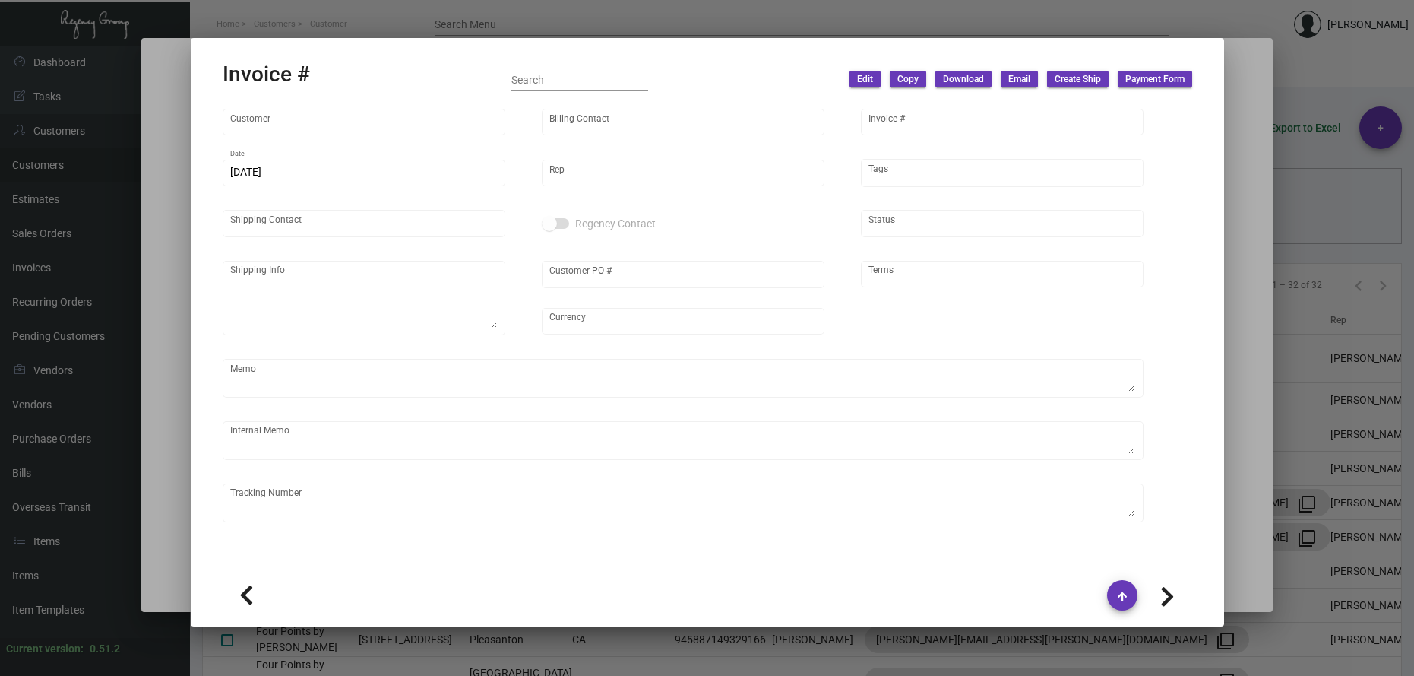
type input "THE GATEWAY"
type textarea "[PERSON_NAME][GEOGRAPHIC_DATA] - THE GATEWAY - LOADING DOCK [STREET_ADDRESS]"
type input "Pending"
type input "United States Dollar $"
type input "COD"
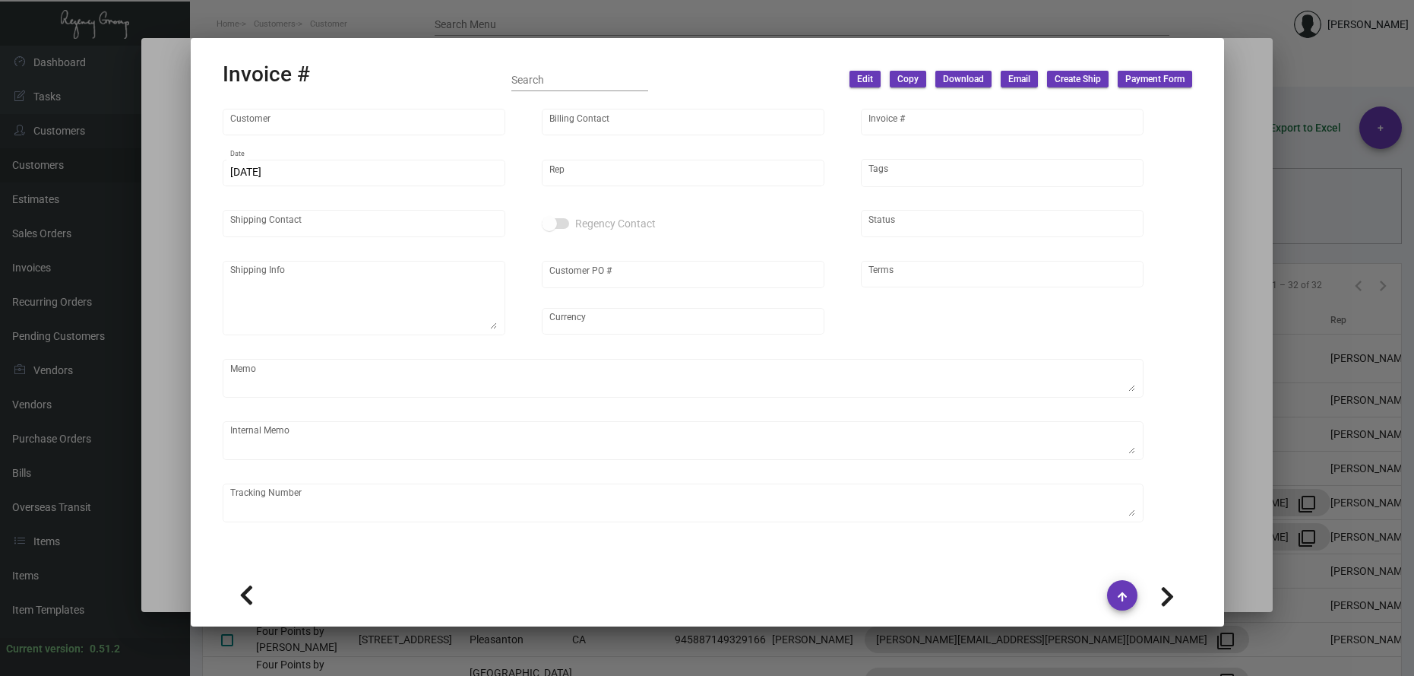
type textarea "9.27 - Customer PO will be shared once available from [PERSON_NAME]. Label prov…"
type input "$ 99.87"
type input "[DATE]"
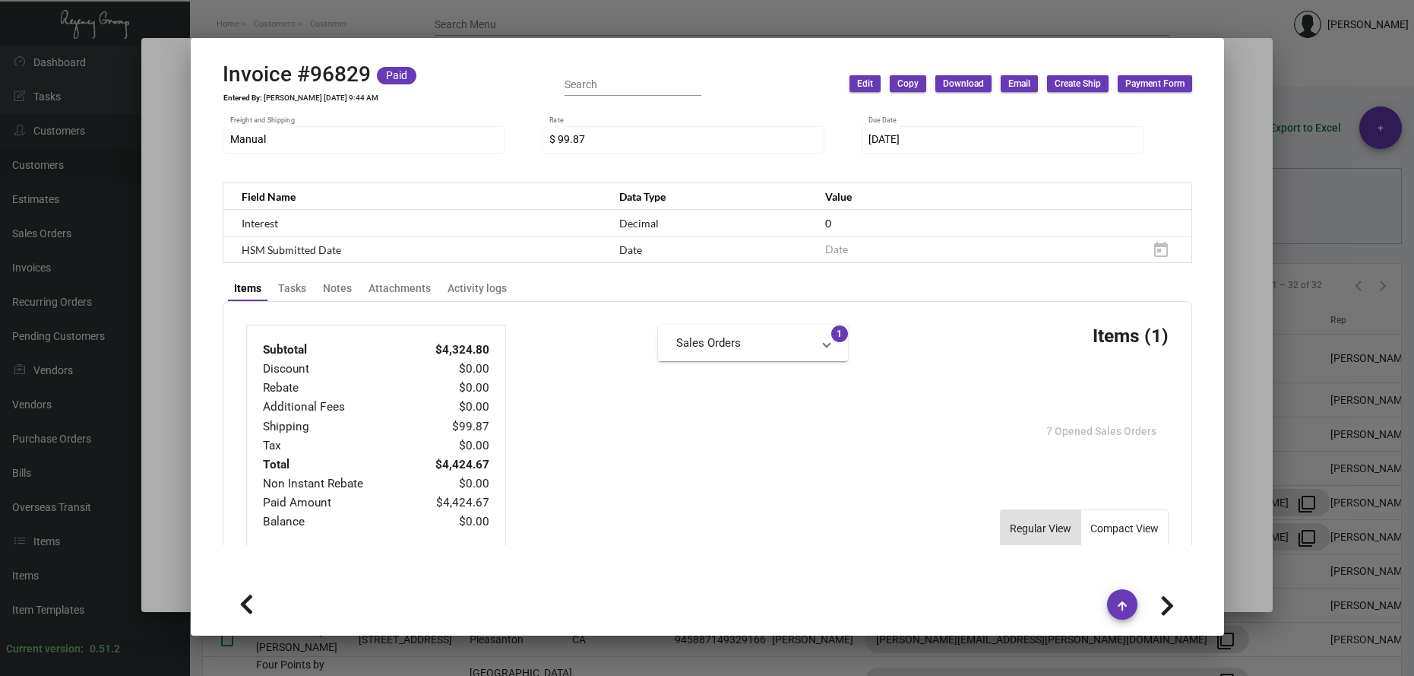
scroll to position [405, 0]
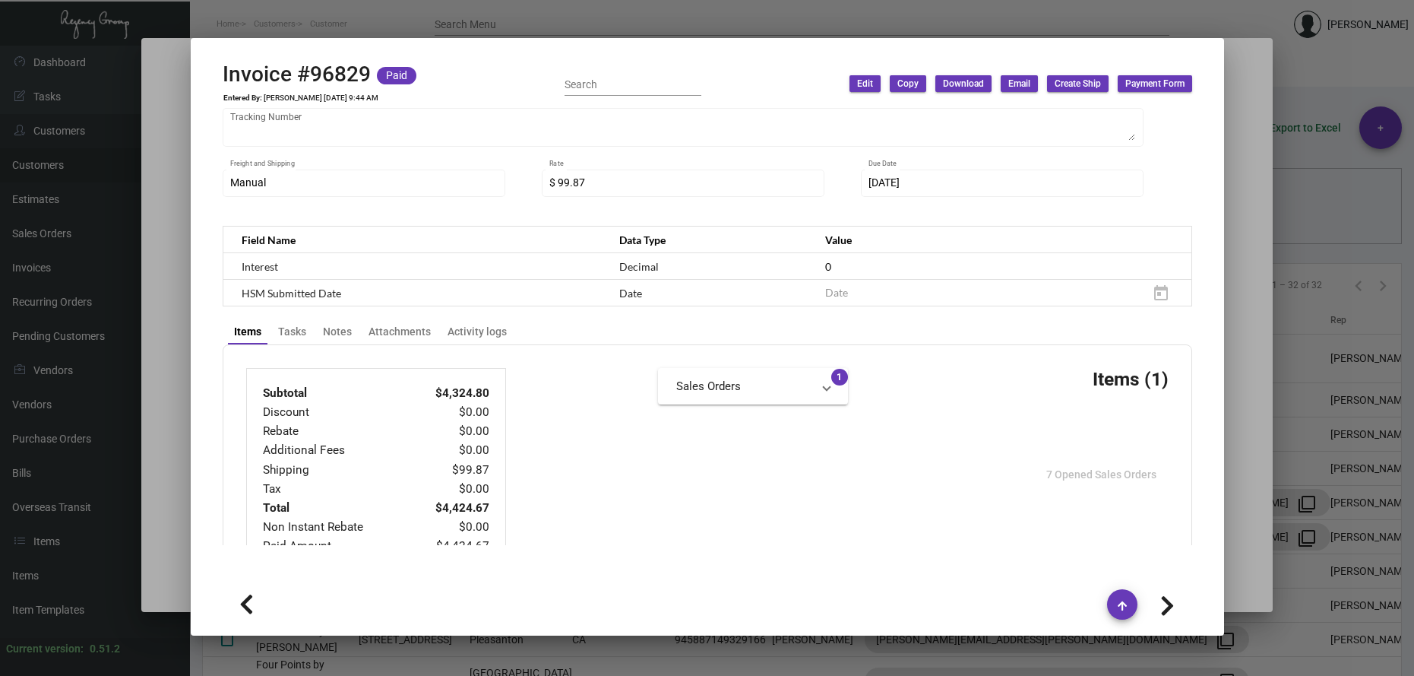
drag, startPoint x: 399, startPoint y: 11, endPoint x: 403, endPoint y: 49, distance: 38.2
click at [400, 11] on div at bounding box center [707, 338] width 1414 height 676
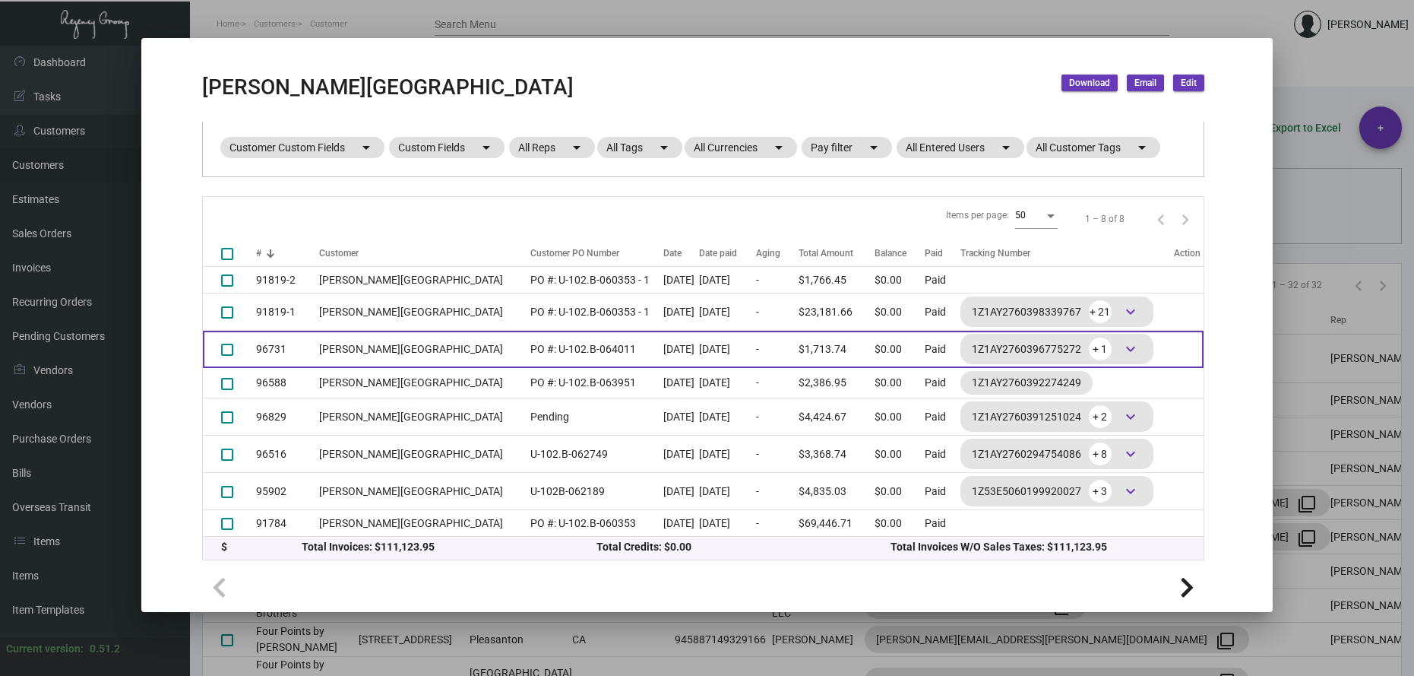
click at [523, 350] on td "PO #: U-102.B-064011" at bounding box center [593, 349] width 141 height 37
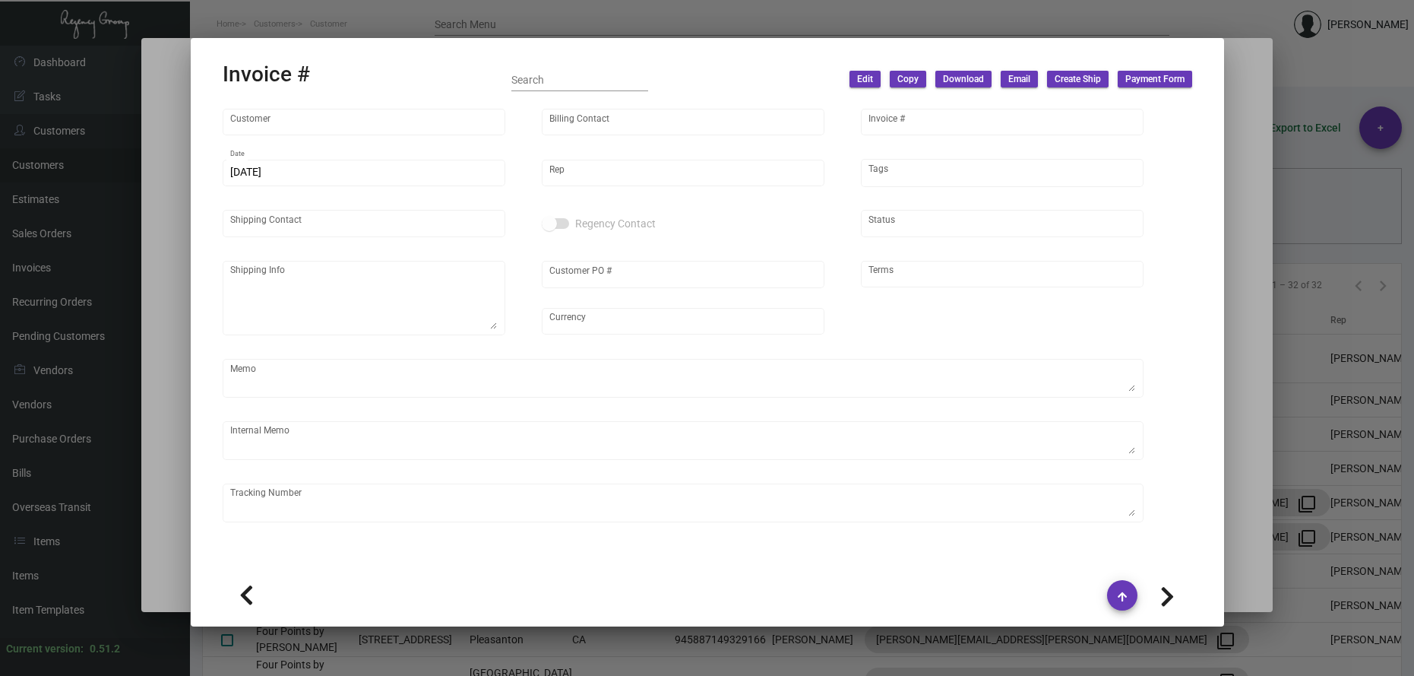
click at [492, 350] on div "Customer Billing Contact Invoice # [DATE] Date Rep Tags Shipping Contact Regenc…" at bounding box center [708, 347] width 970 height 483
type input "[PERSON_NAME][GEOGRAPHIC_DATA]"
type input "C/[PERSON_NAME] [PERSON_NAME] (AGENT)"
type input "96731"
type input "[DATE]"
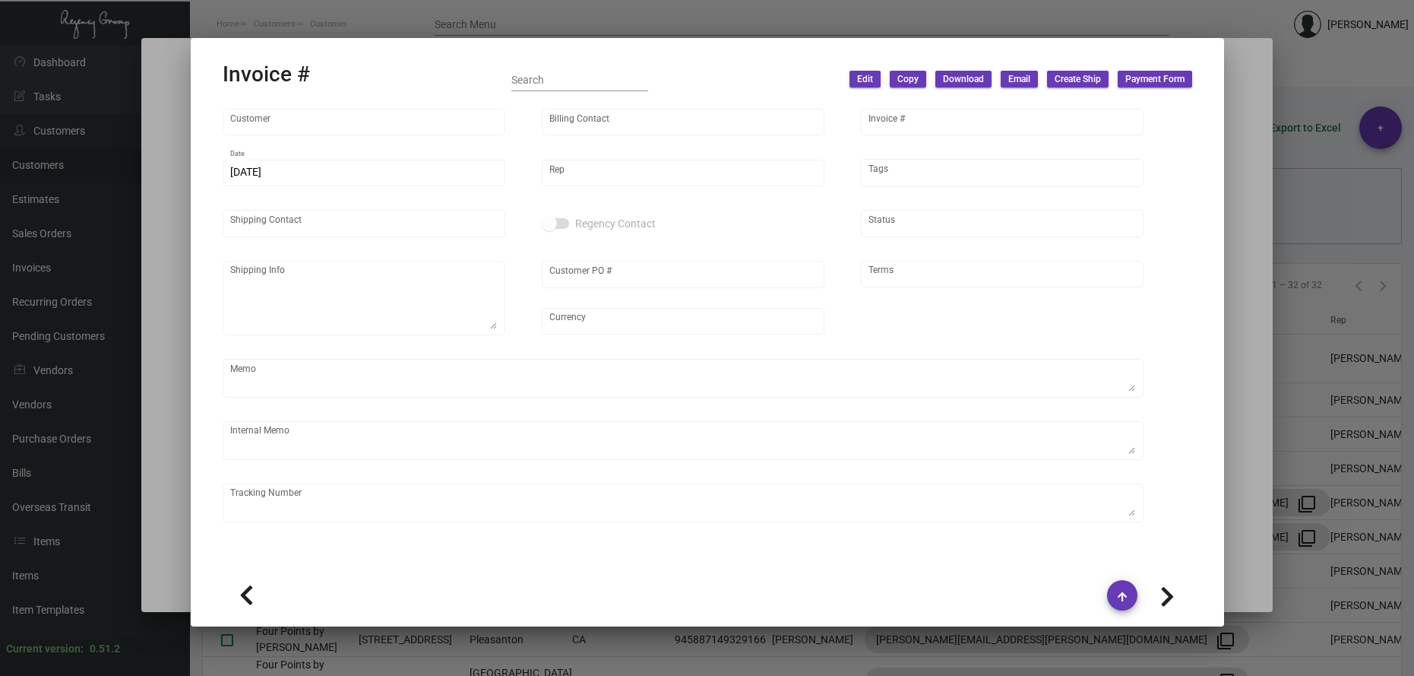
type input "[PERSON_NAME]"
type textarea "[PERSON_NAME][GEOGRAPHIC_DATA] - [PERSON_NAME] [STREET_ADDRESS]"
type input "PO #: U-102.B-064011"
type input "United States Dollar $"
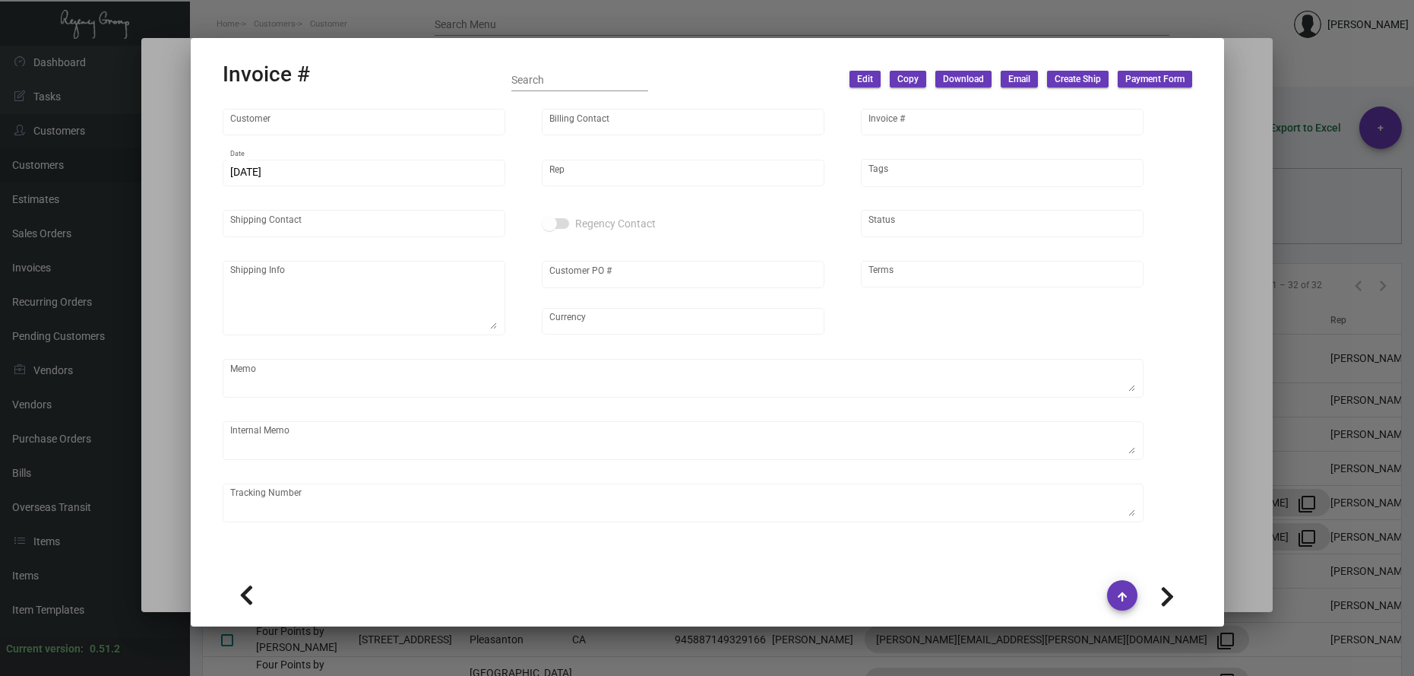
type input "COD"
type textarea "Label provided to vendor to ship to hotel UPS Ground Cost $55.28"
type input "$ 98.74"
type input "[DATE]"
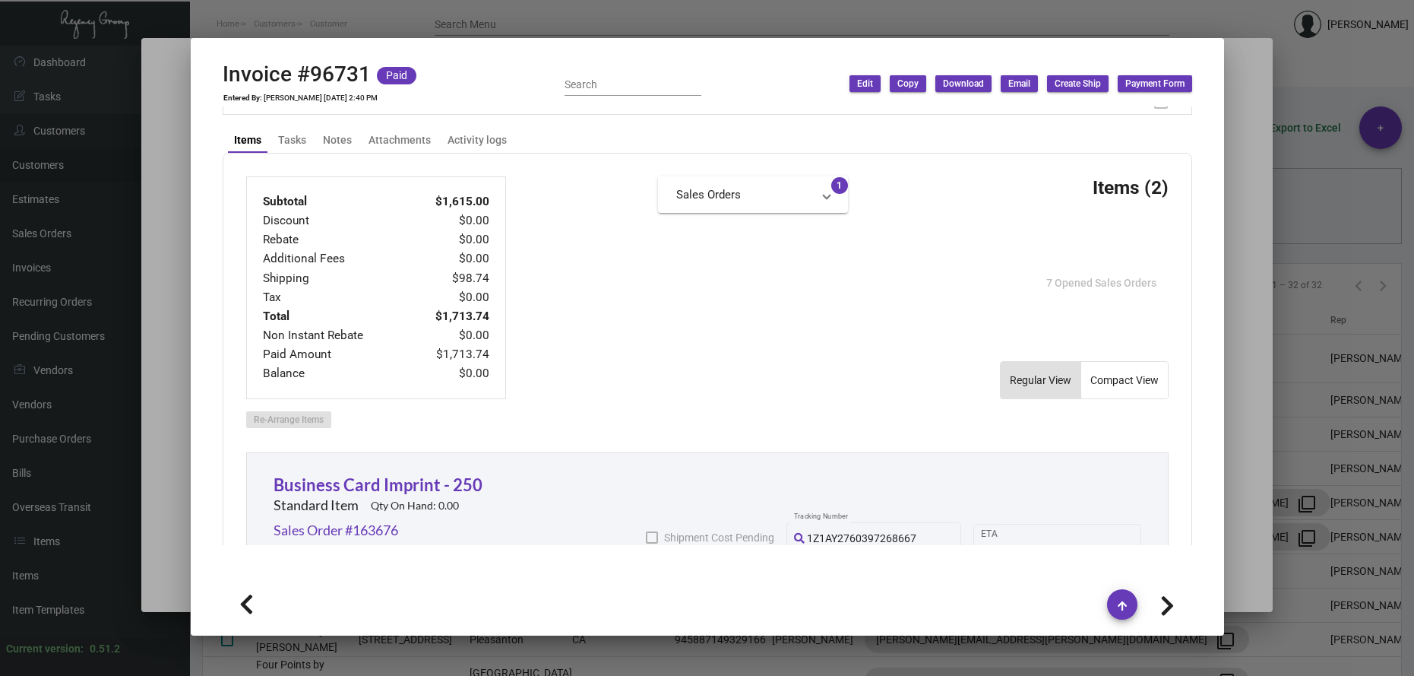
scroll to position [760, 0]
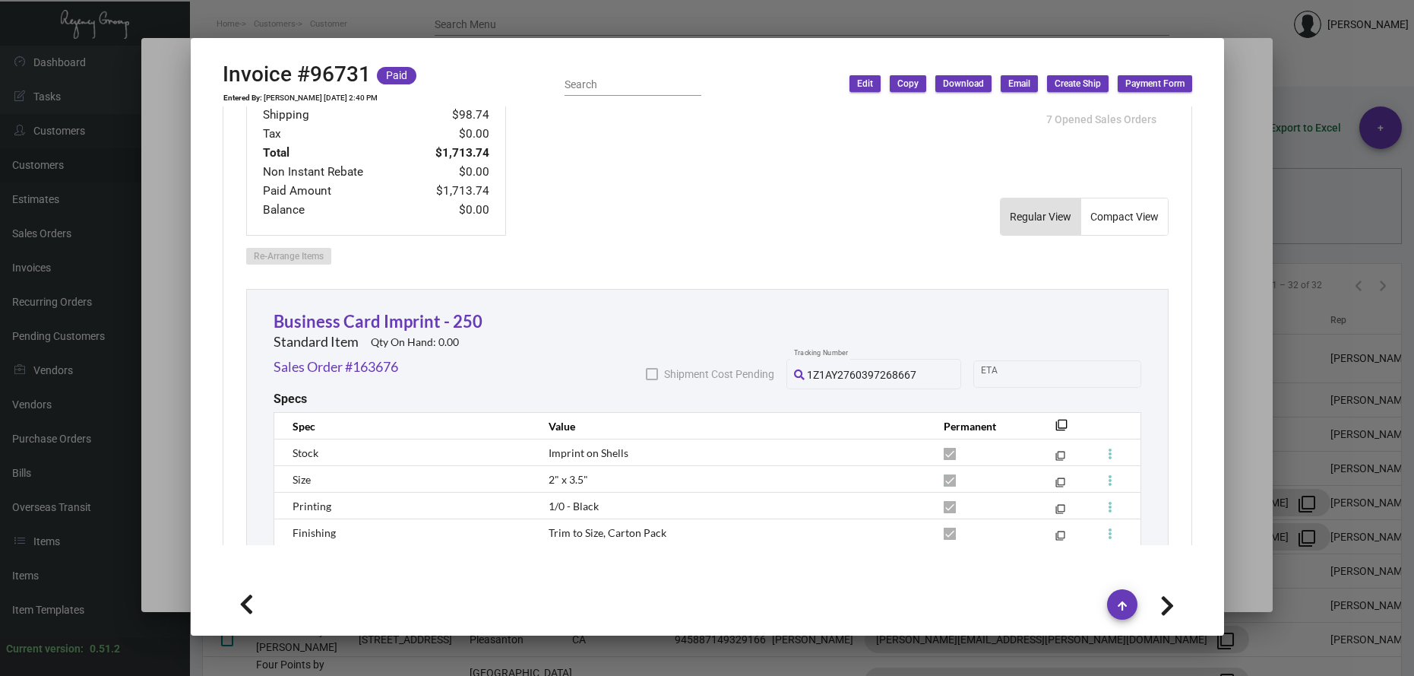
click at [495, 14] on div at bounding box center [707, 338] width 1414 height 676
